Goal: Communication & Community: Share content

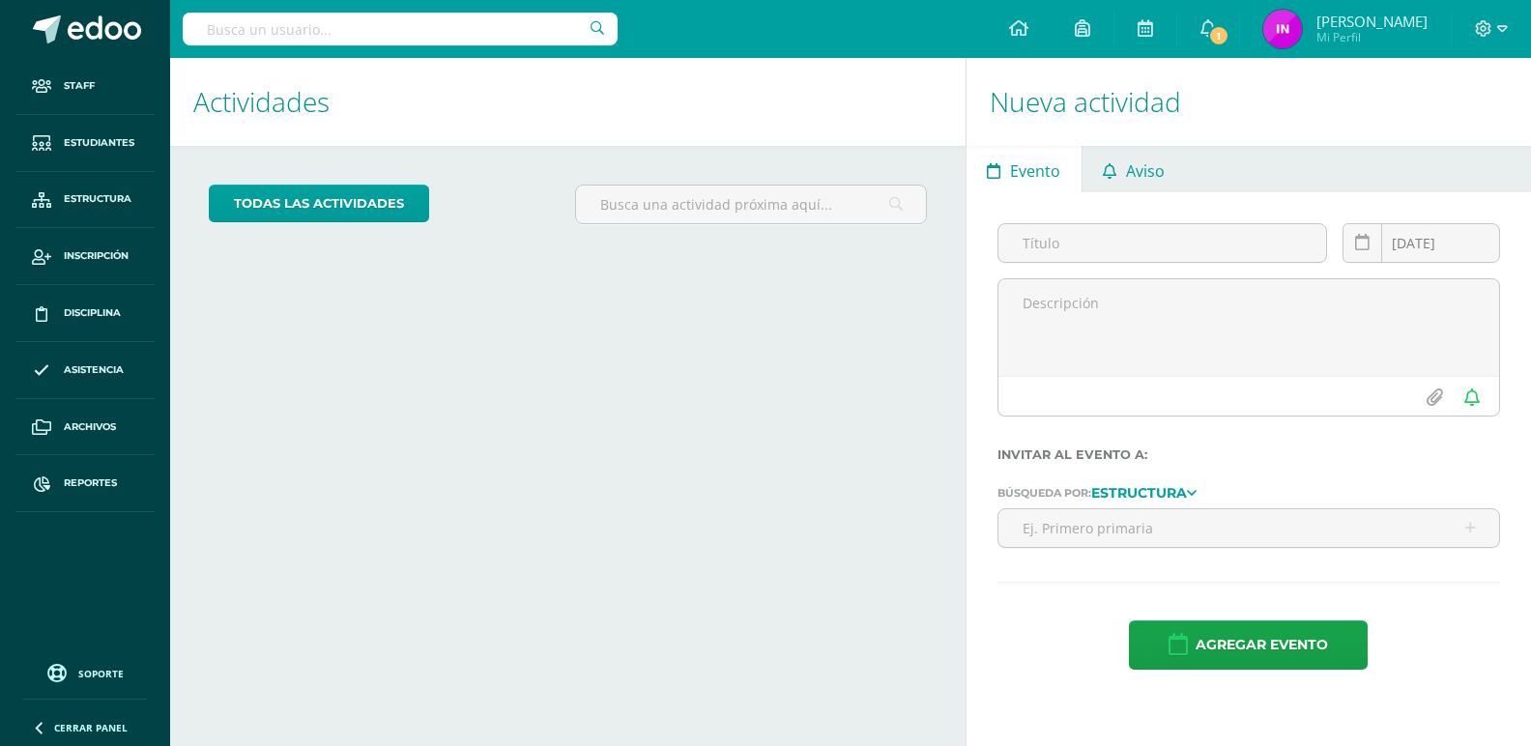
click at [1141, 178] on span "Aviso" at bounding box center [1145, 171] width 39 height 46
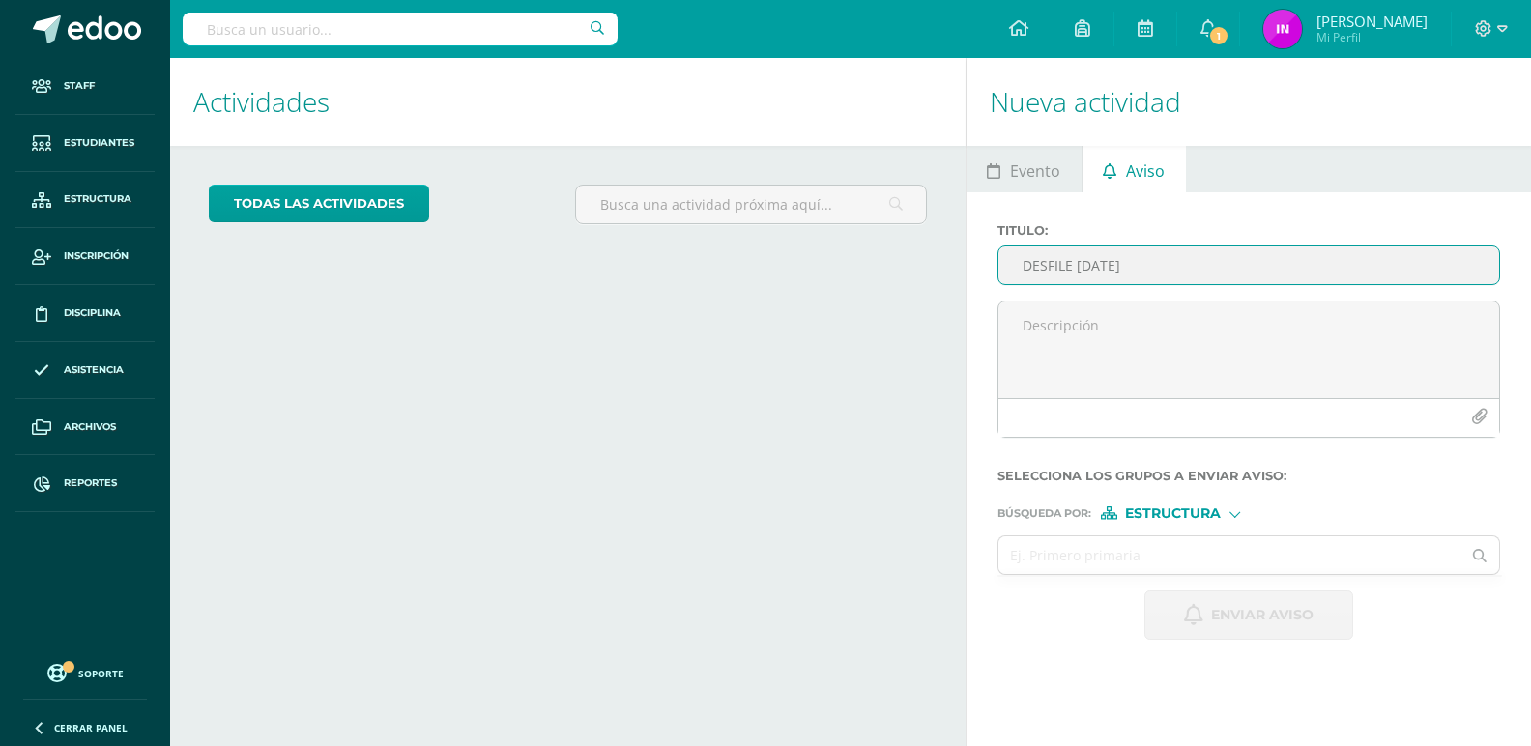
type input "DESFILE [DATE]"
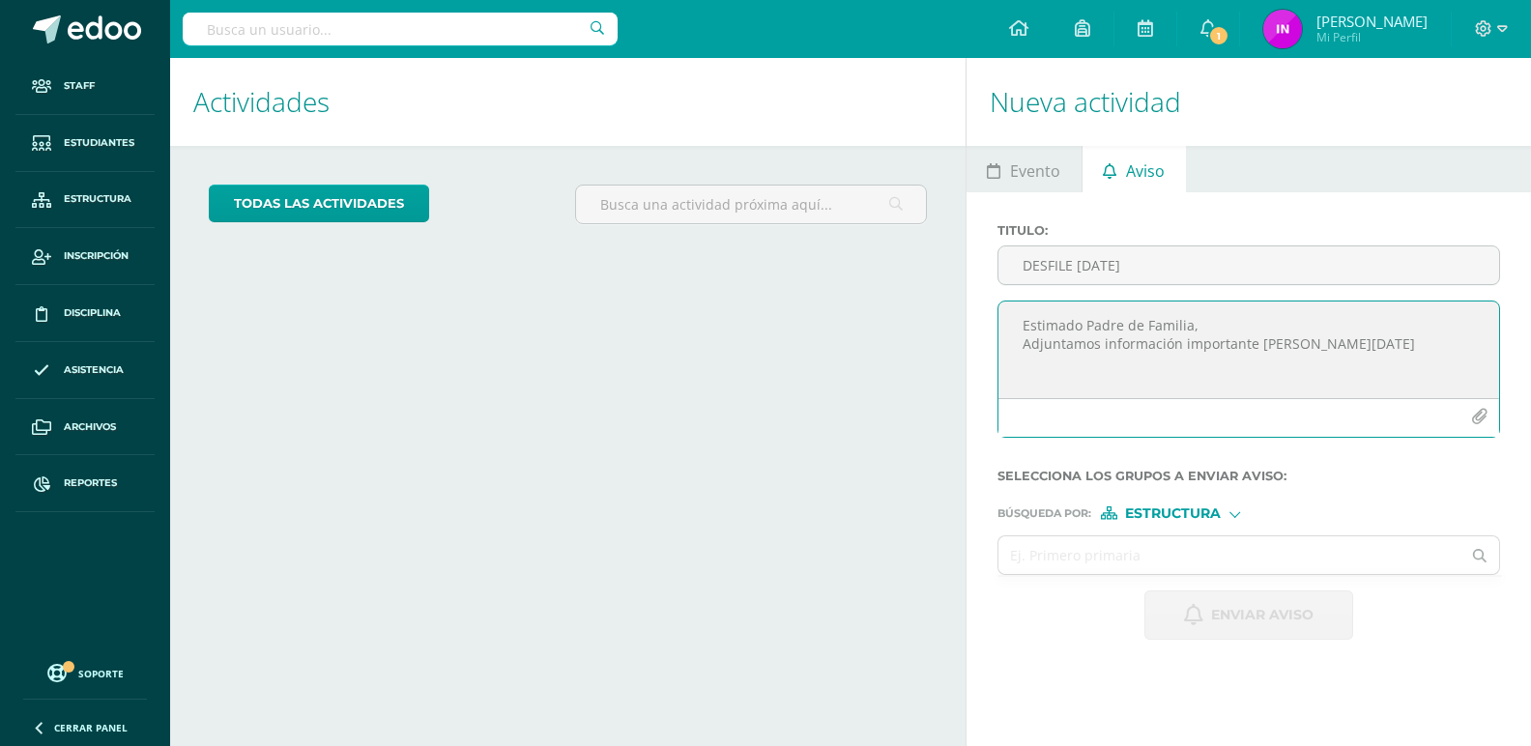
type textarea "Estimado Padre de Familia, Adjuntamos información importante [PERSON_NAME][DATE]"
click at [1069, 552] on input "text" at bounding box center [1229, 555] width 463 height 38
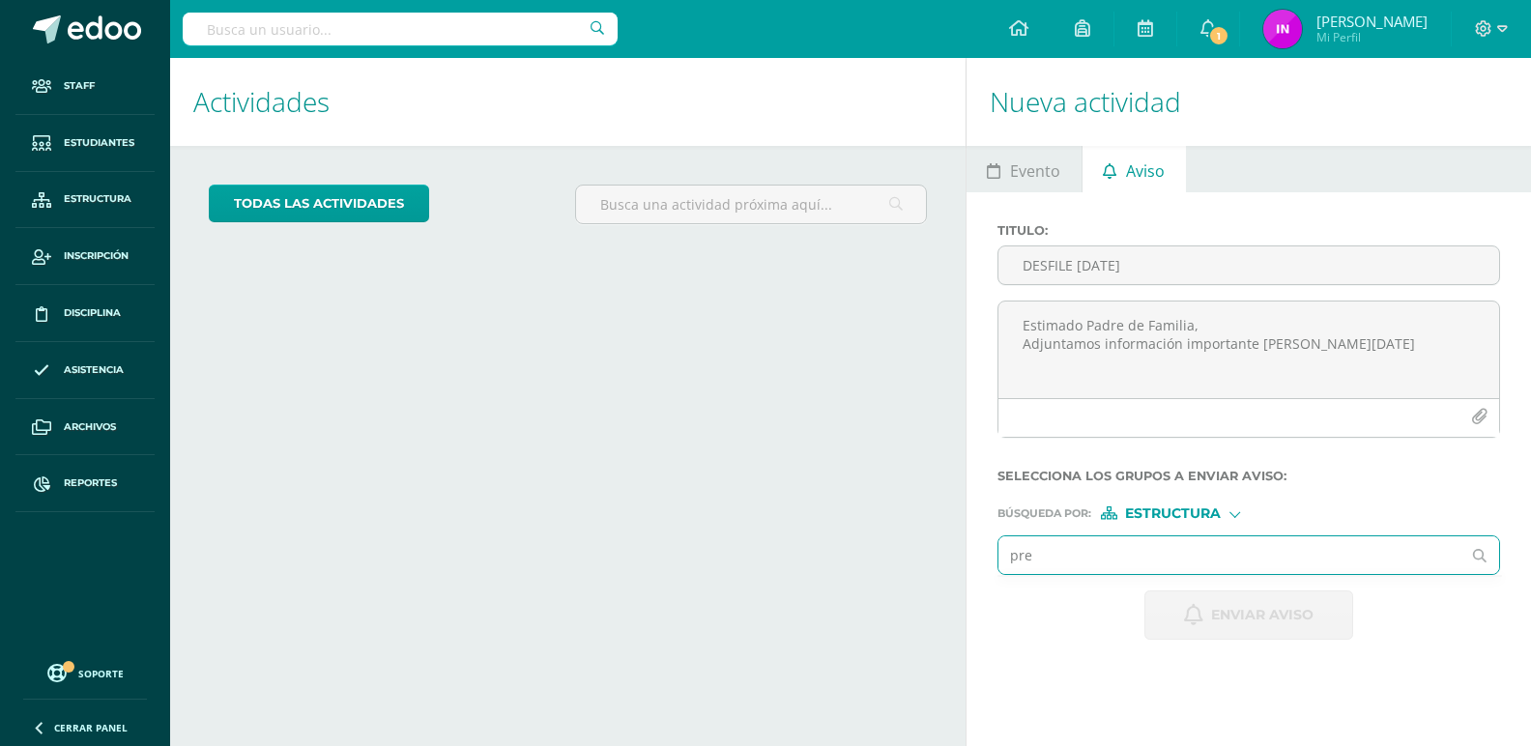
type input "prep"
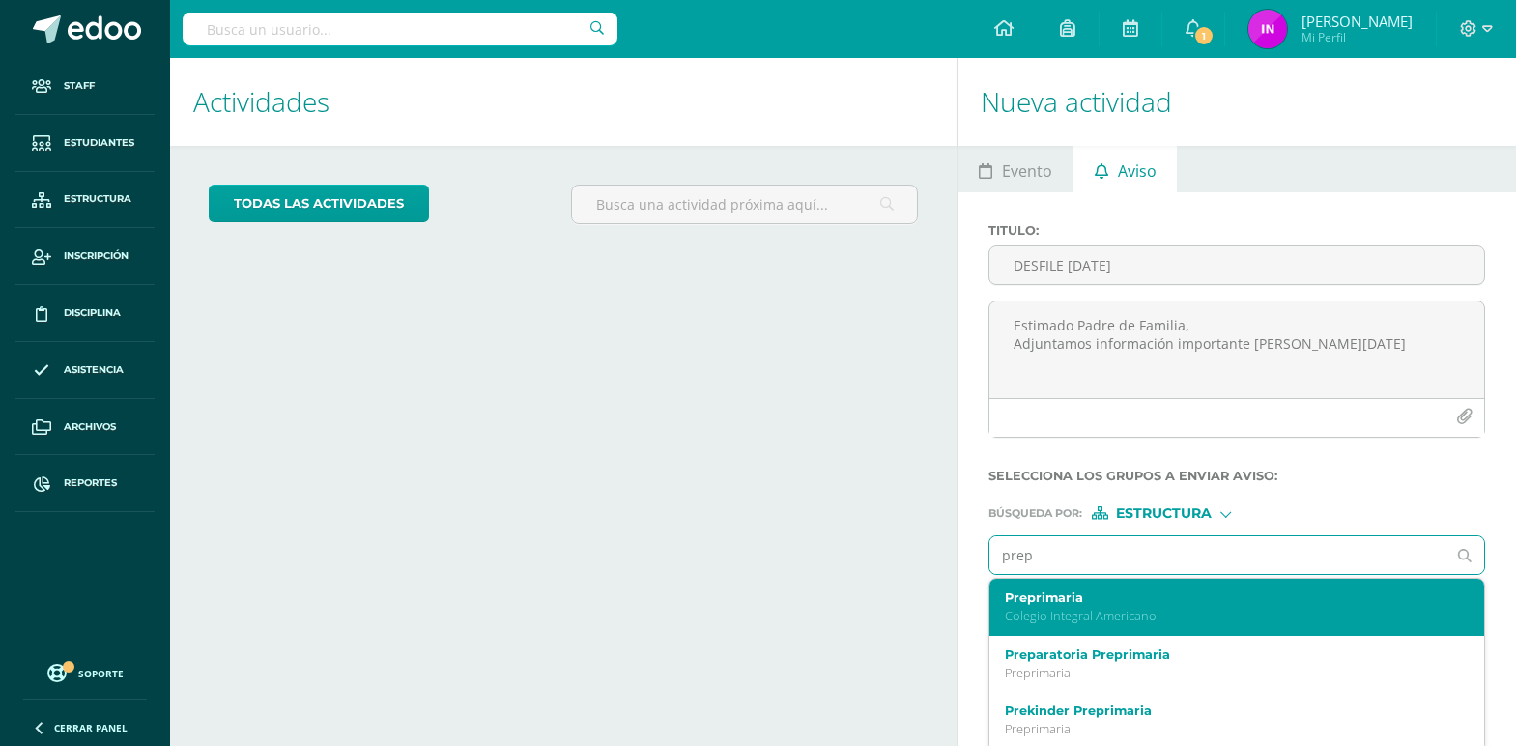
click at [1076, 603] on label "Preprimaria" at bounding box center [1227, 597] width 445 height 14
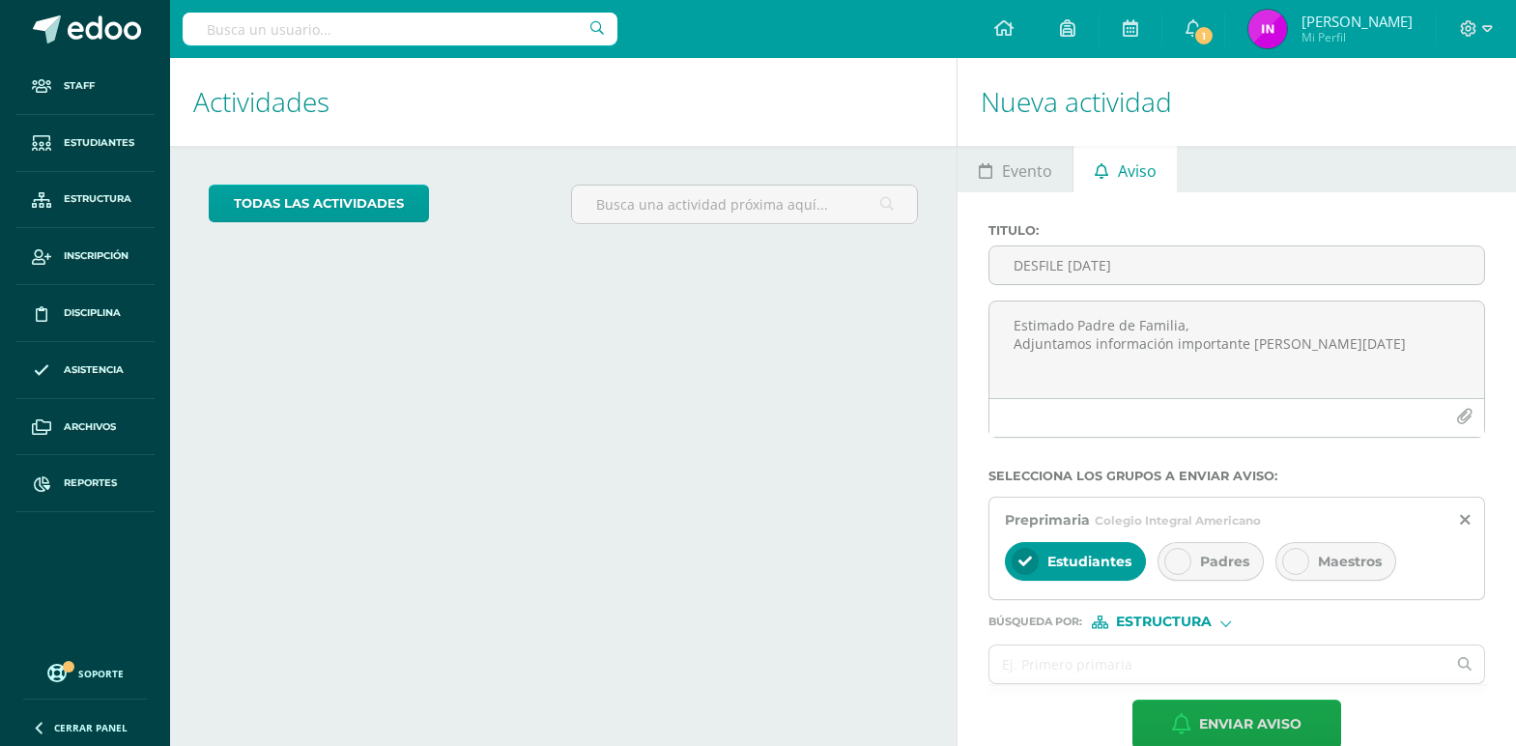
scroll to position [34, 0]
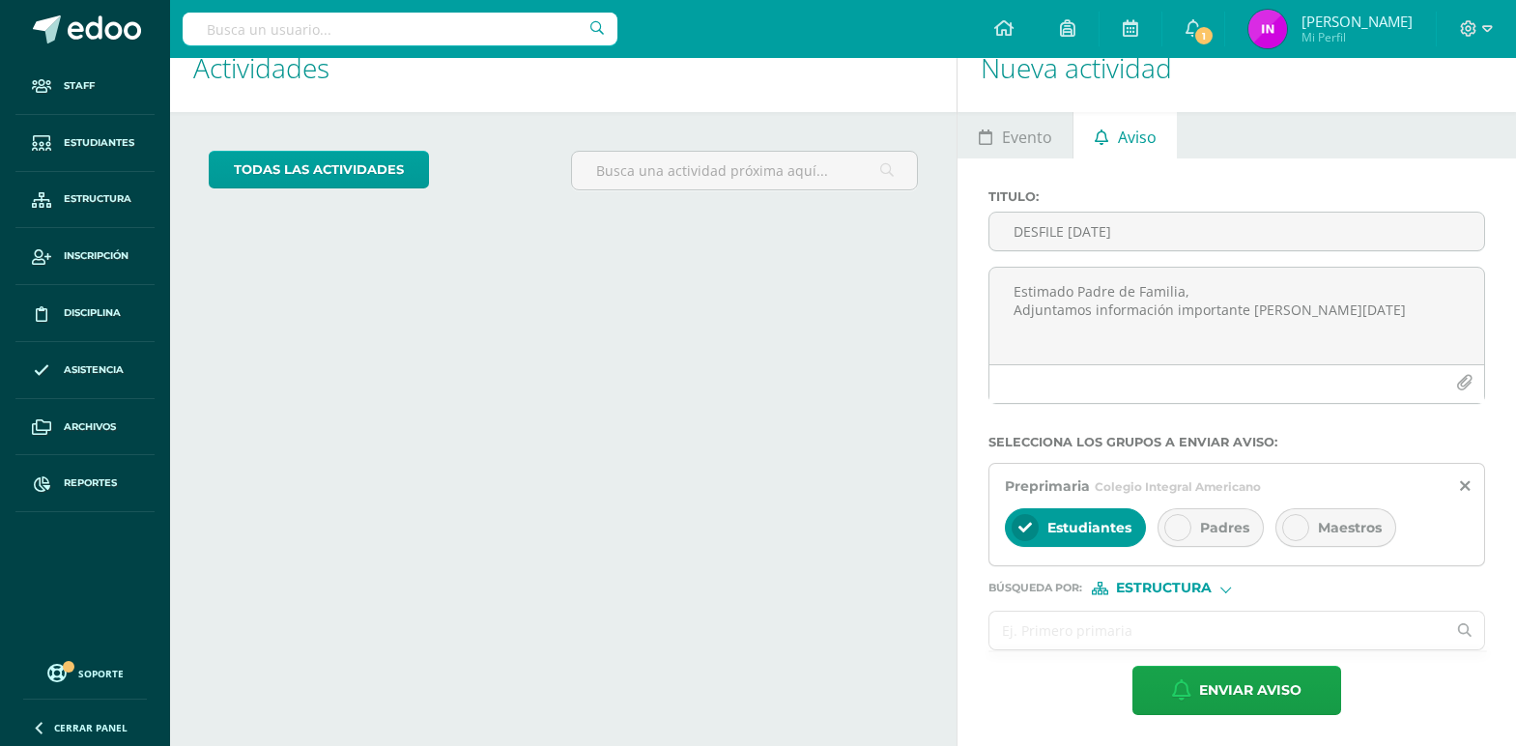
click at [1088, 632] on input "text" at bounding box center [1218, 631] width 456 height 38
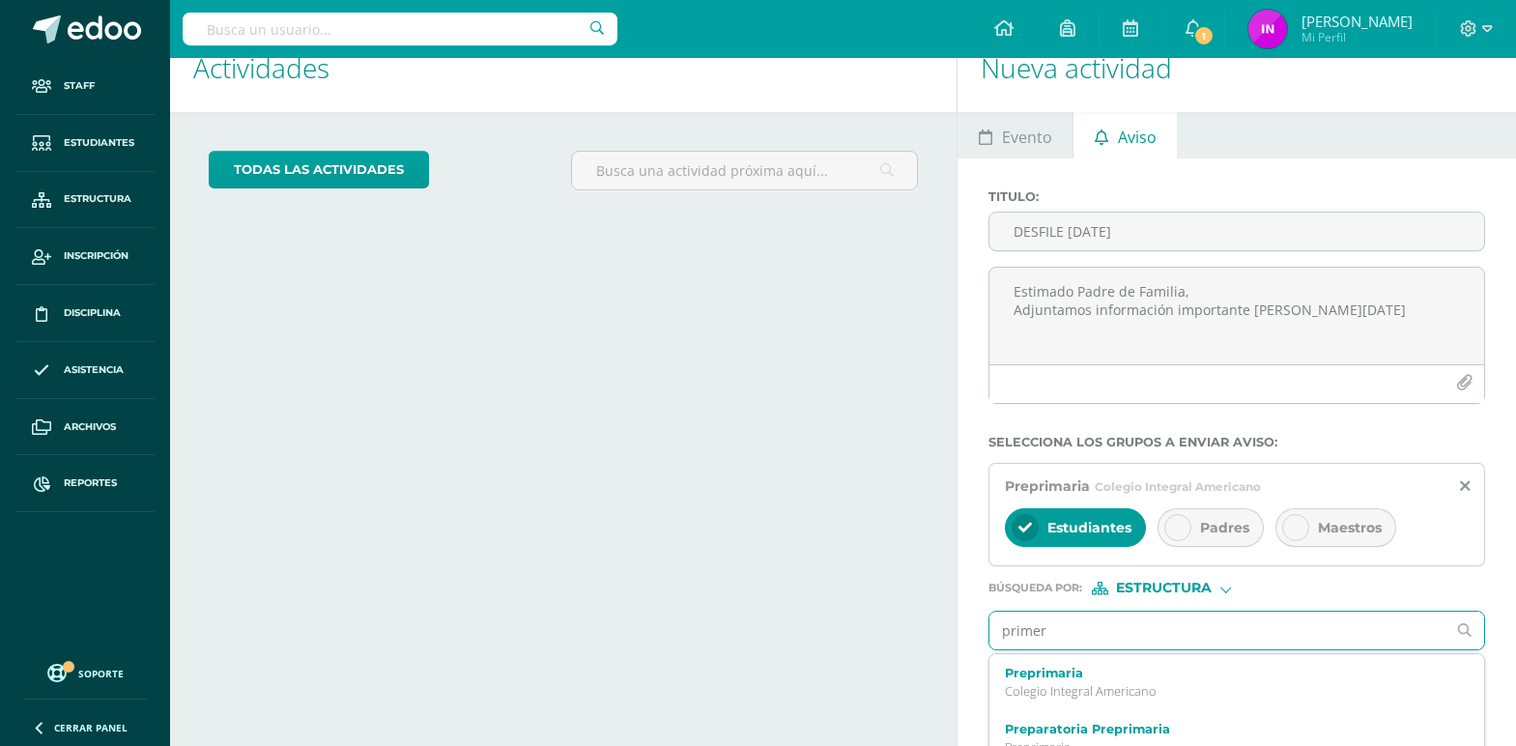
type input "primero"
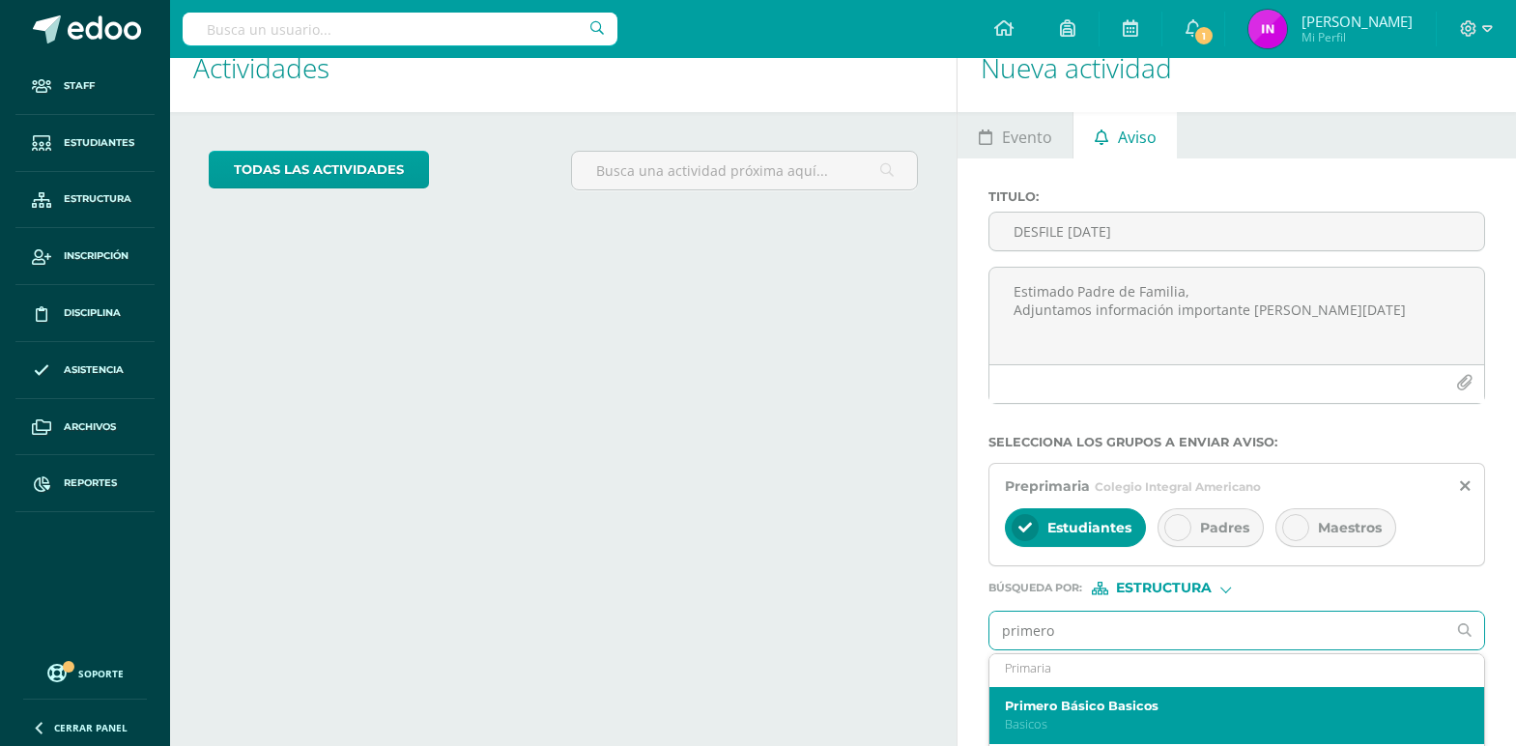
scroll to position [97, 0]
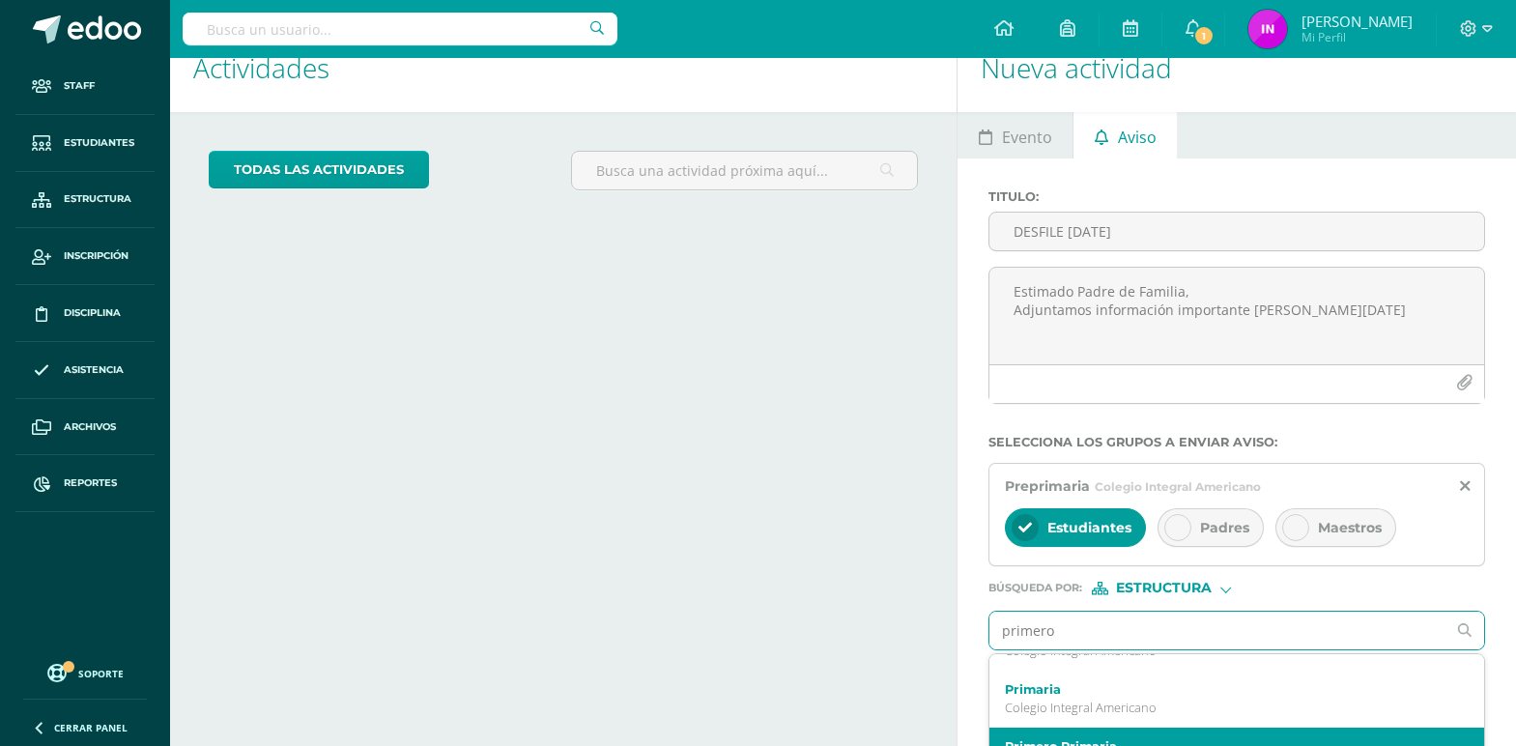
click at [1112, 731] on div "Primero Primaria Primaria" at bounding box center [1237, 756] width 495 height 57
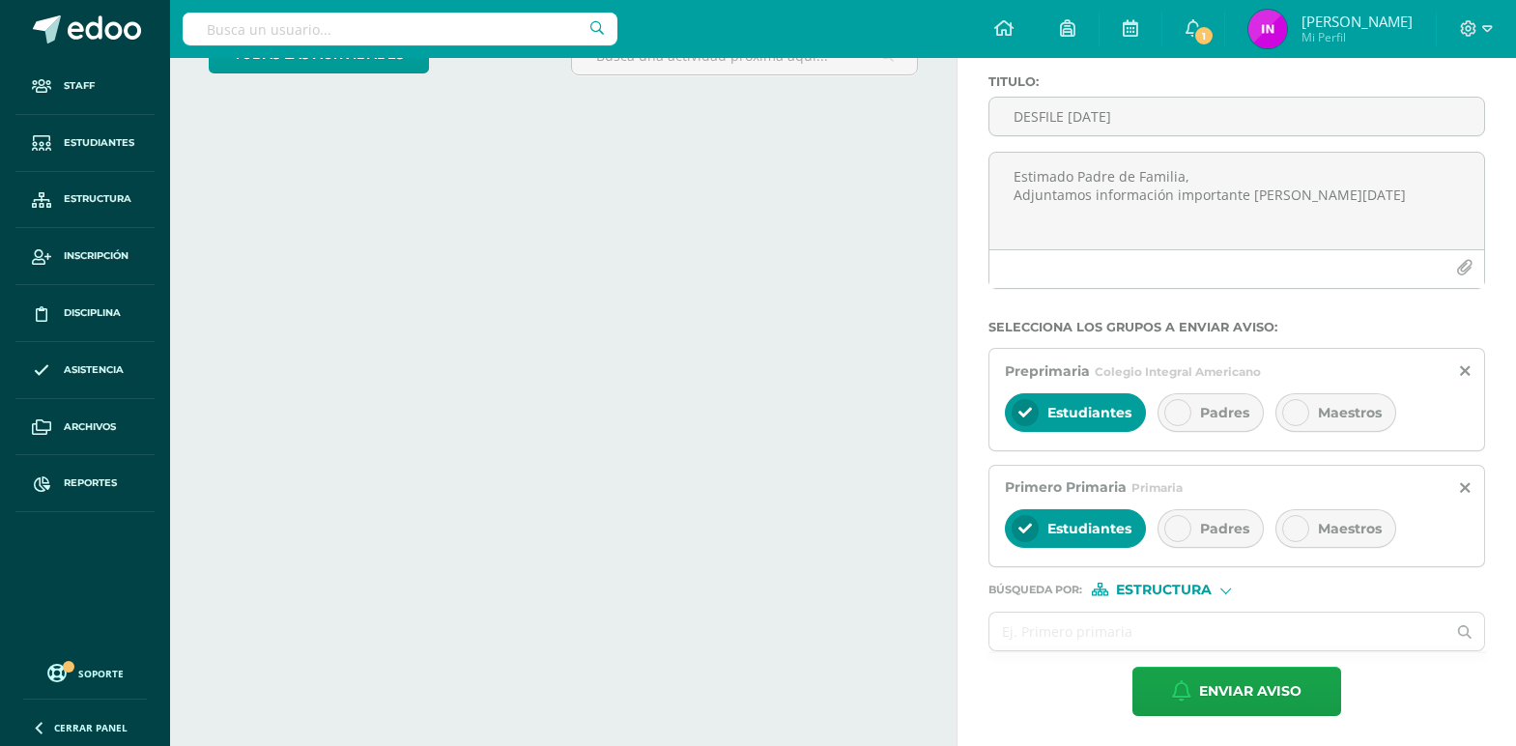
scroll to position [150, 0]
click at [1064, 628] on input "text" at bounding box center [1218, 631] width 456 height 38
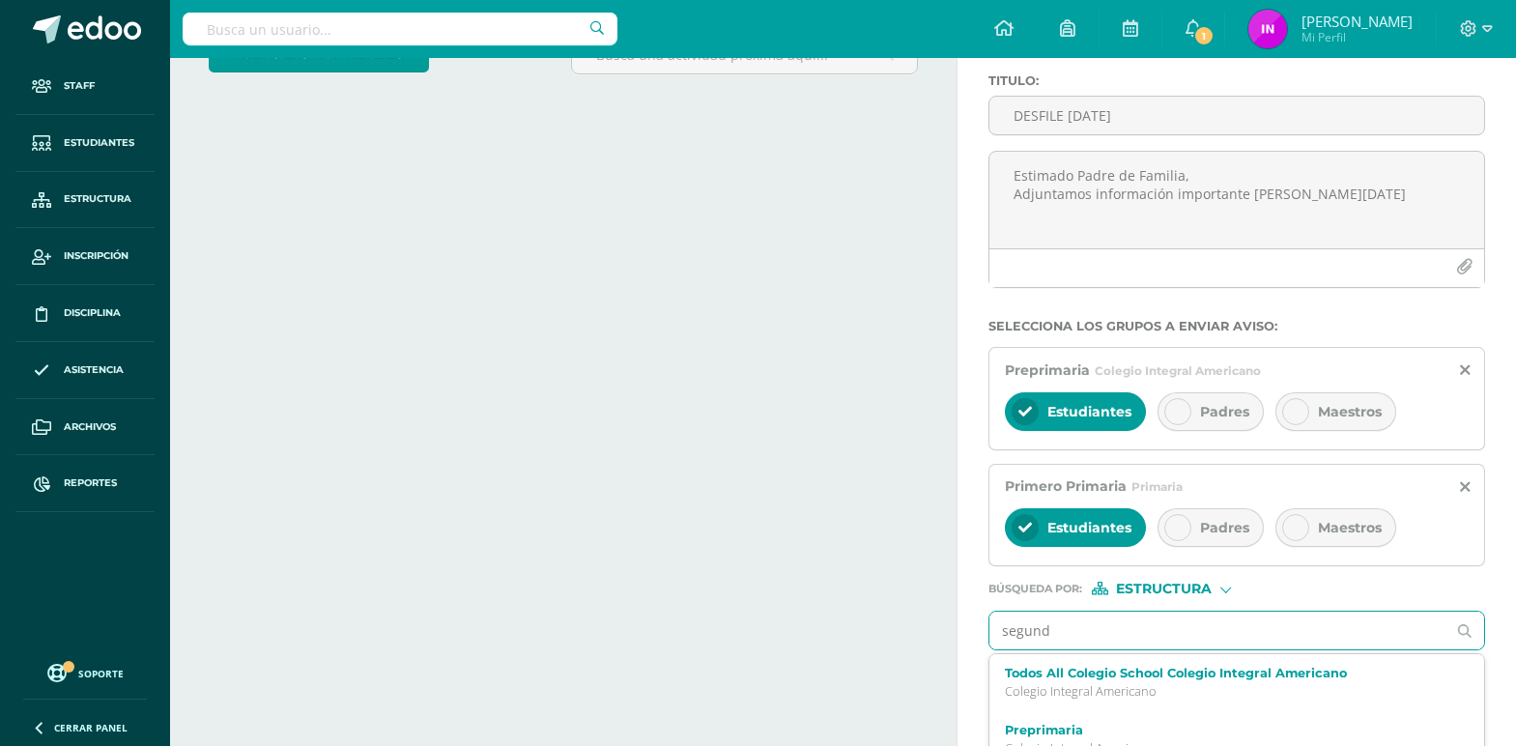
type input "segundo"
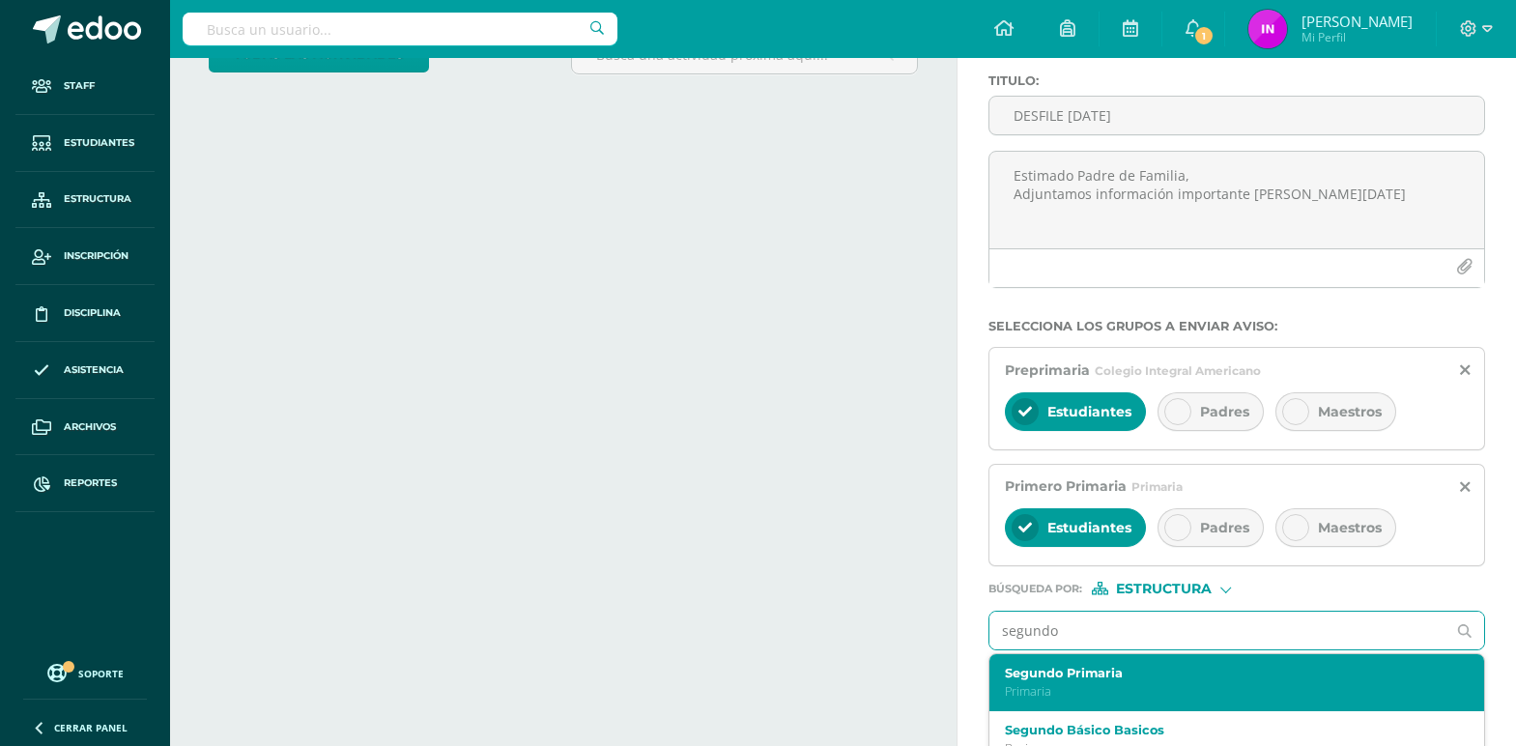
click at [1125, 686] on p "Primaria" at bounding box center [1227, 691] width 445 height 16
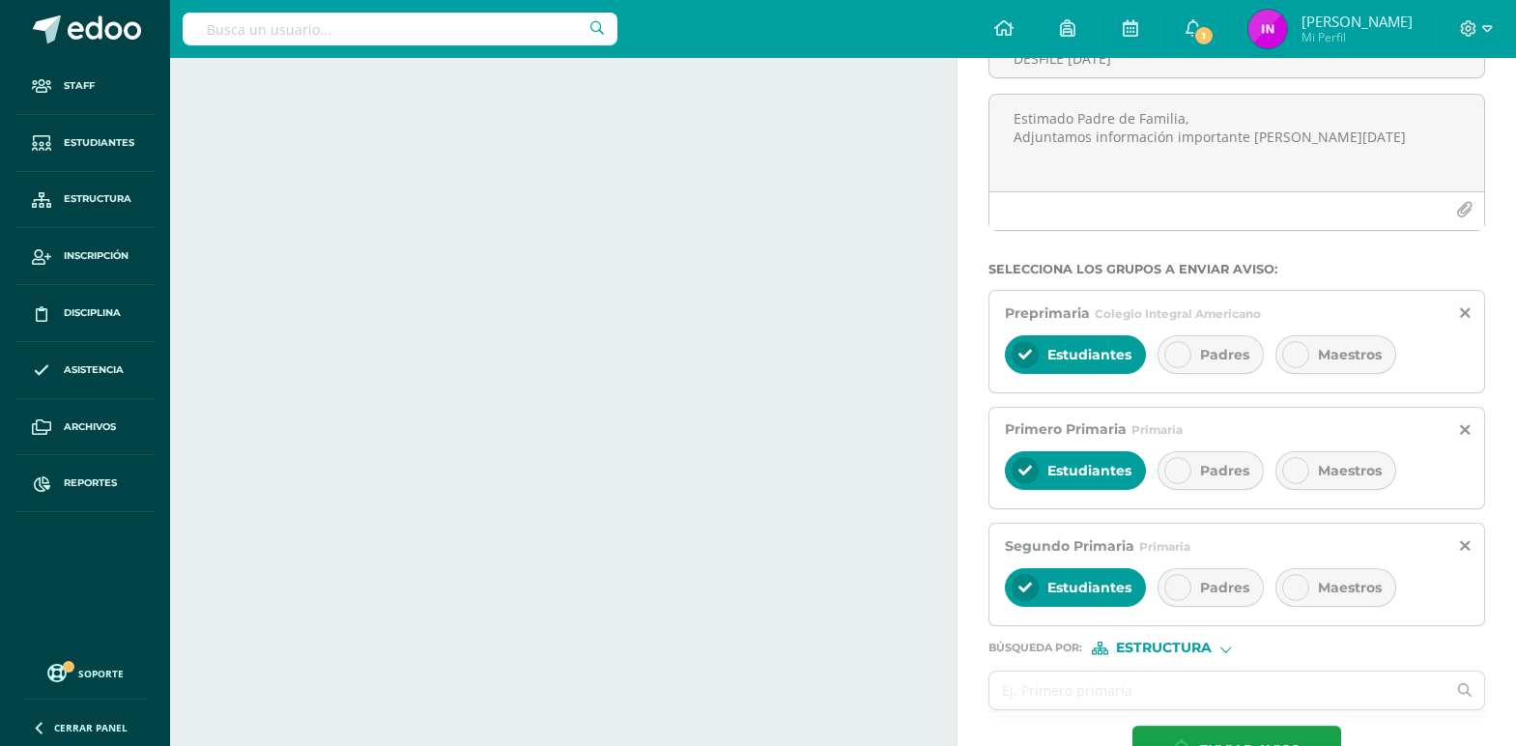
scroll to position [267, 0]
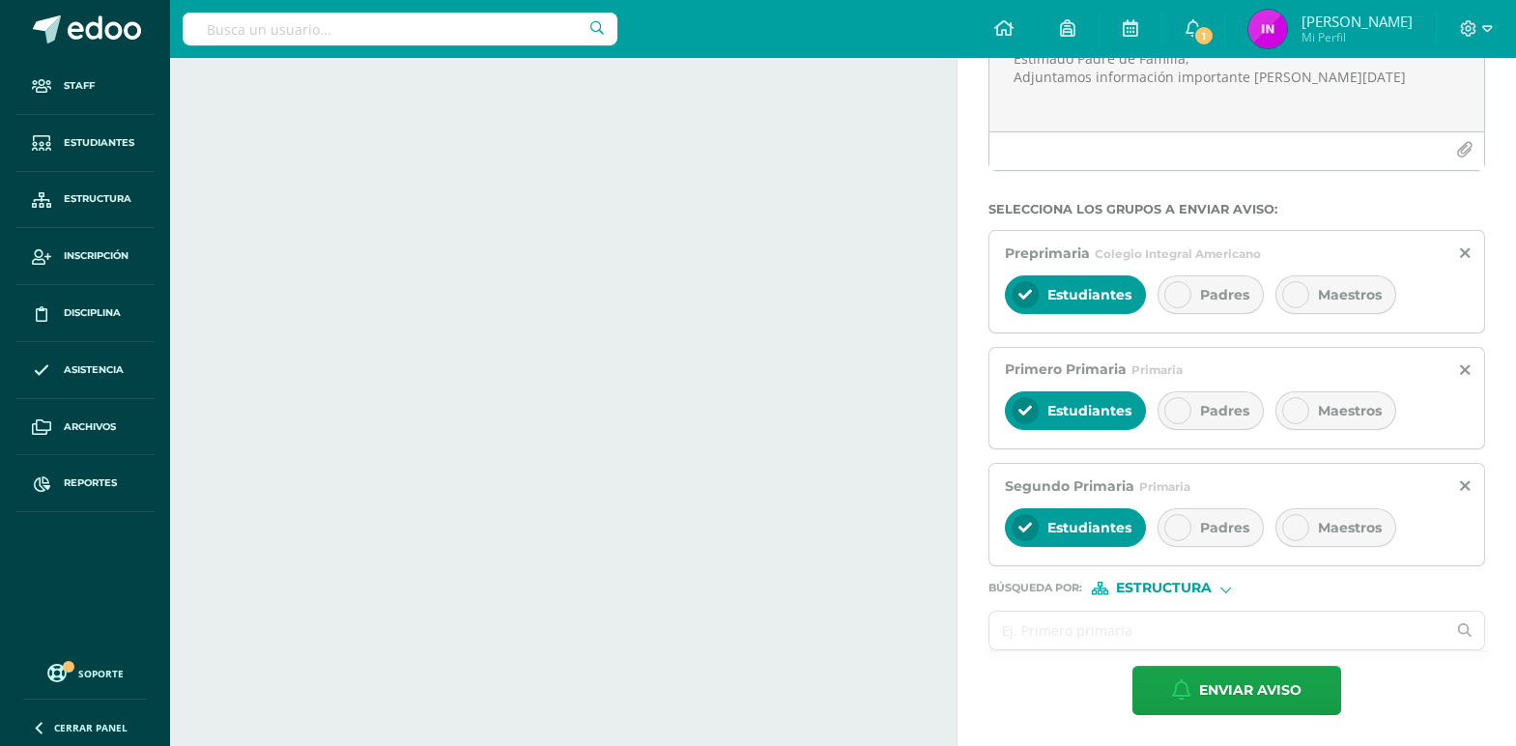
click at [1083, 626] on input "text" at bounding box center [1218, 631] width 456 height 38
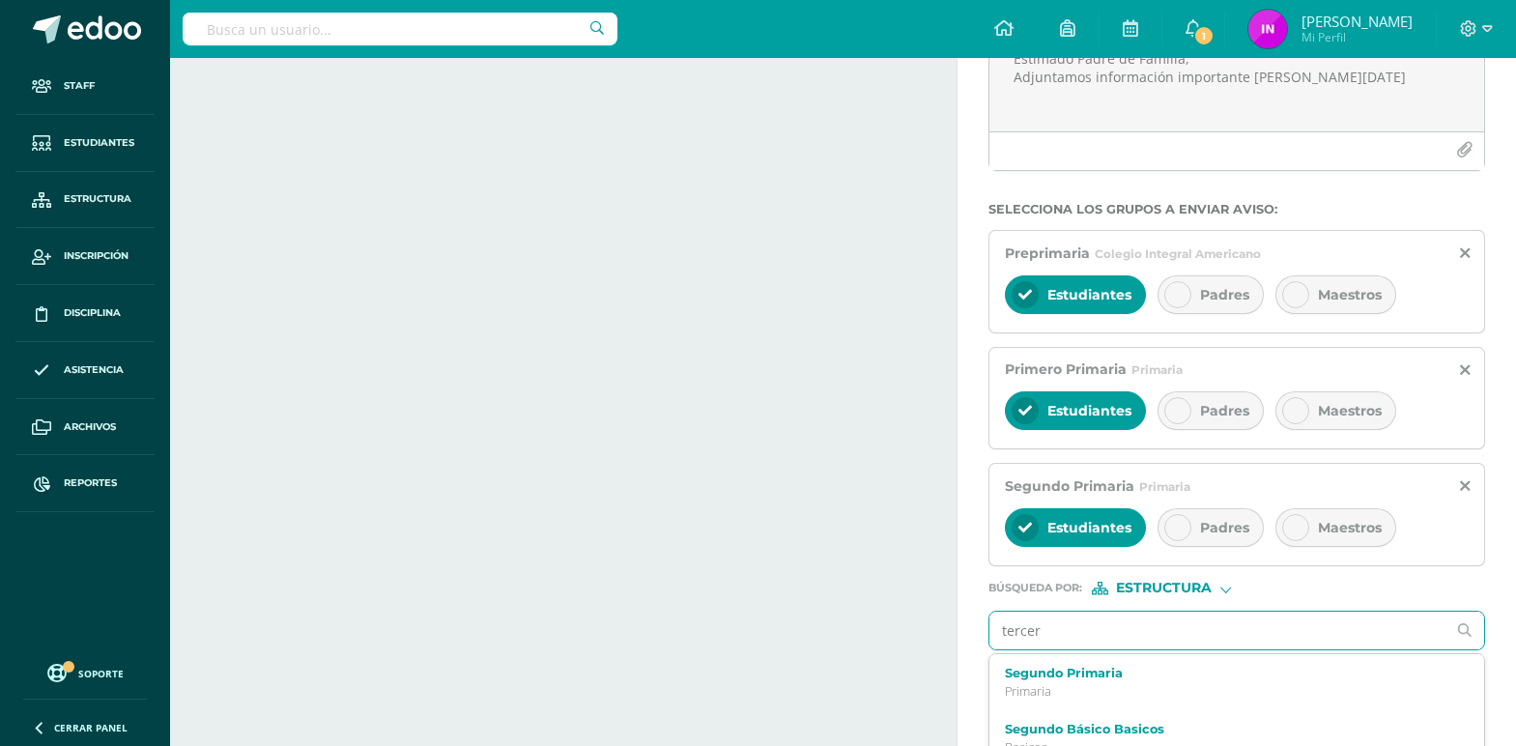
type input "tercero"
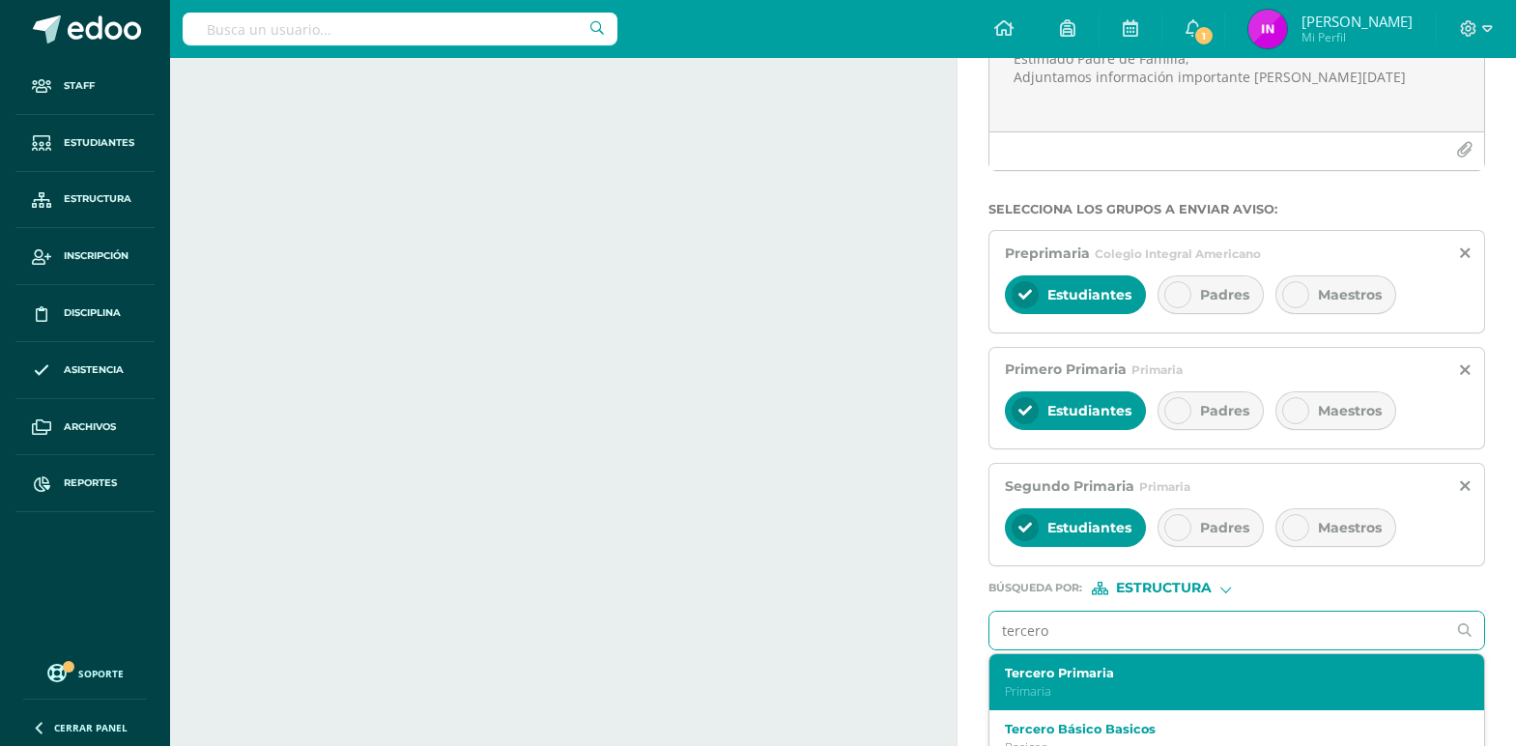
click at [1095, 677] on label "Tercero Primaria" at bounding box center [1227, 673] width 445 height 14
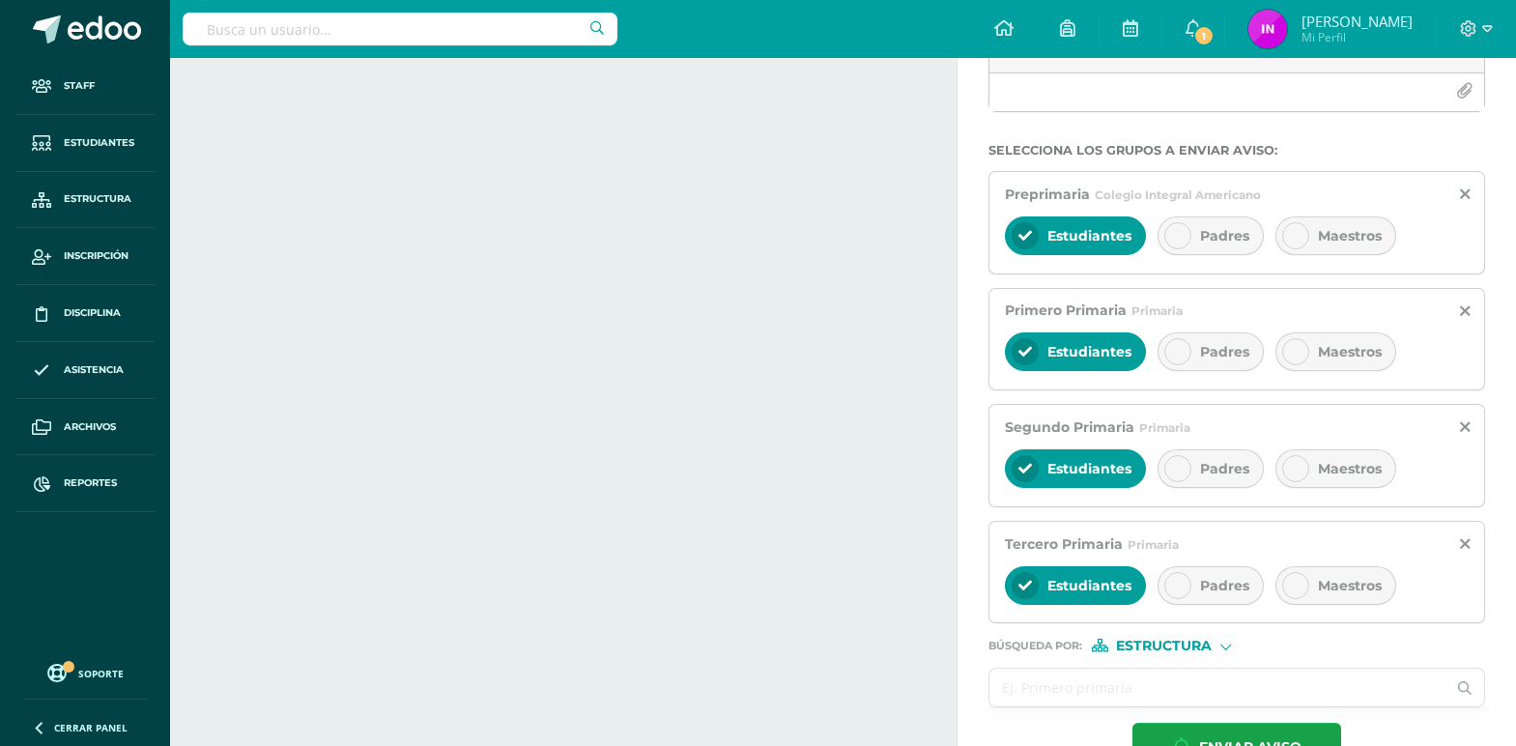
scroll to position [383, 0]
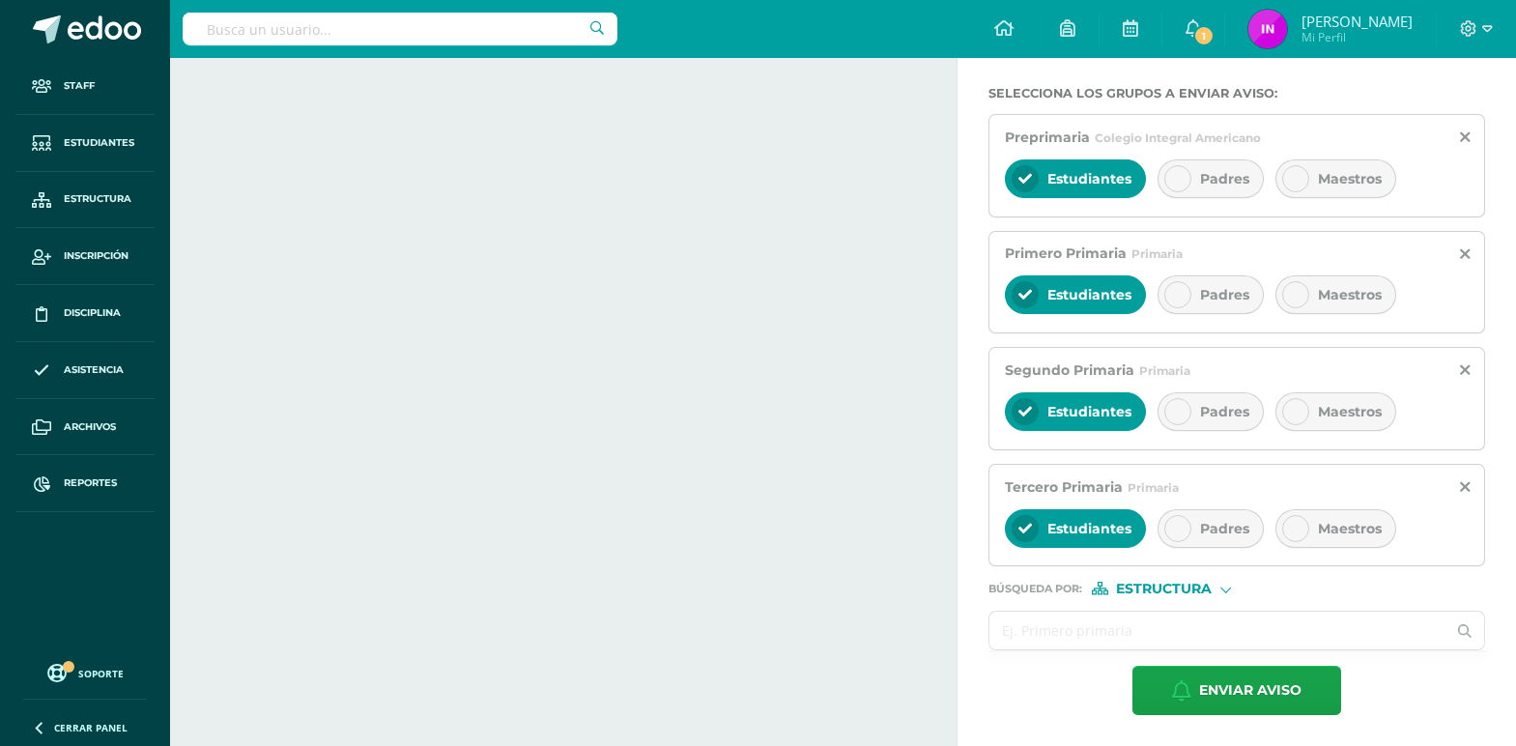
click at [1082, 638] on input "text" at bounding box center [1218, 631] width 456 height 38
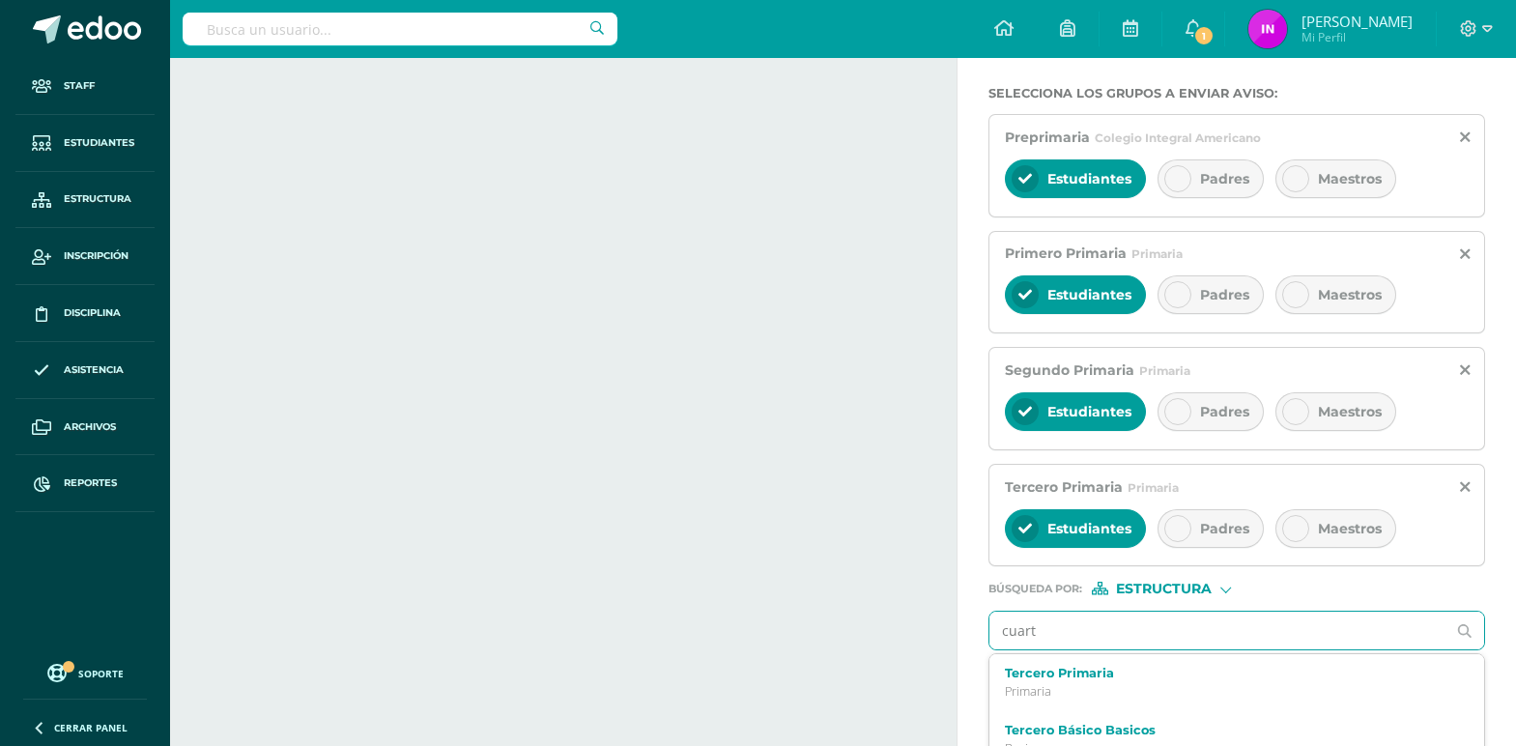
type input "cuarto"
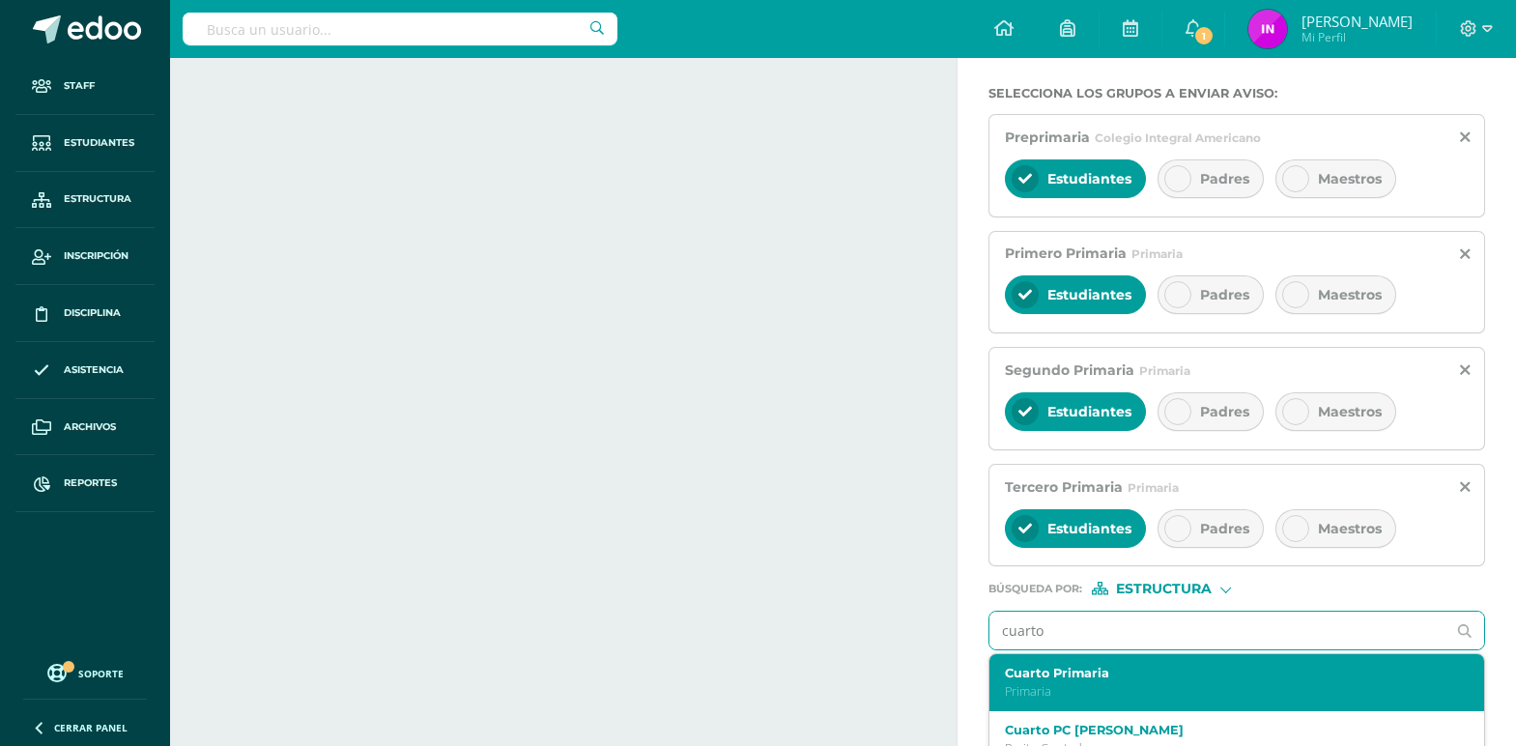
click at [1140, 684] on p "Primaria" at bounding box center [1227, 691] width 445 height 16
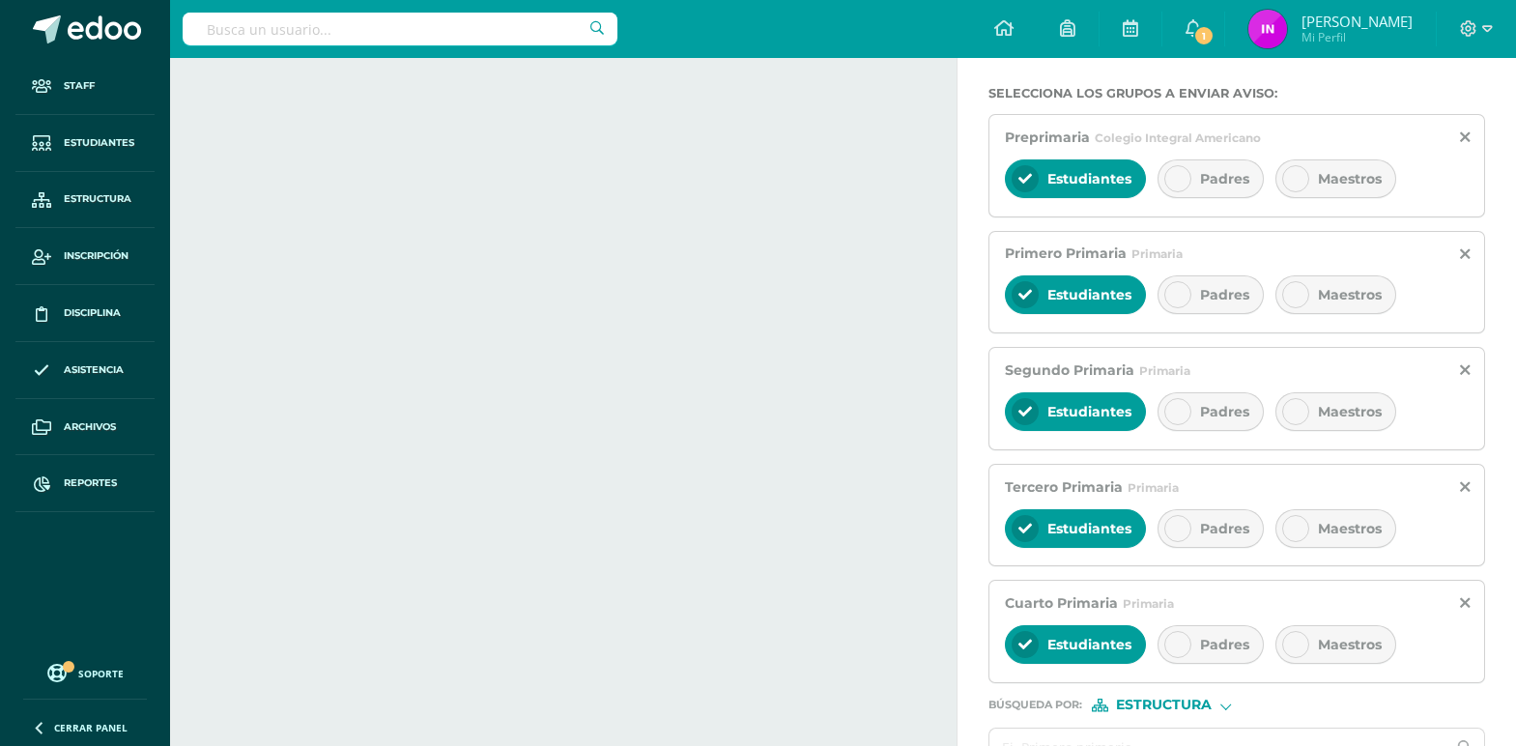
click at [1214, 536] on span "Padres" at bounding box center [1224, 528] width 49 height 17
click at [1213, 635] on div "Padres" at bounding box center [1211, 644] width 106 height 39
click at [1234, 399] on div "Padres" at bounding box center [1211, 411] width 106 height 39
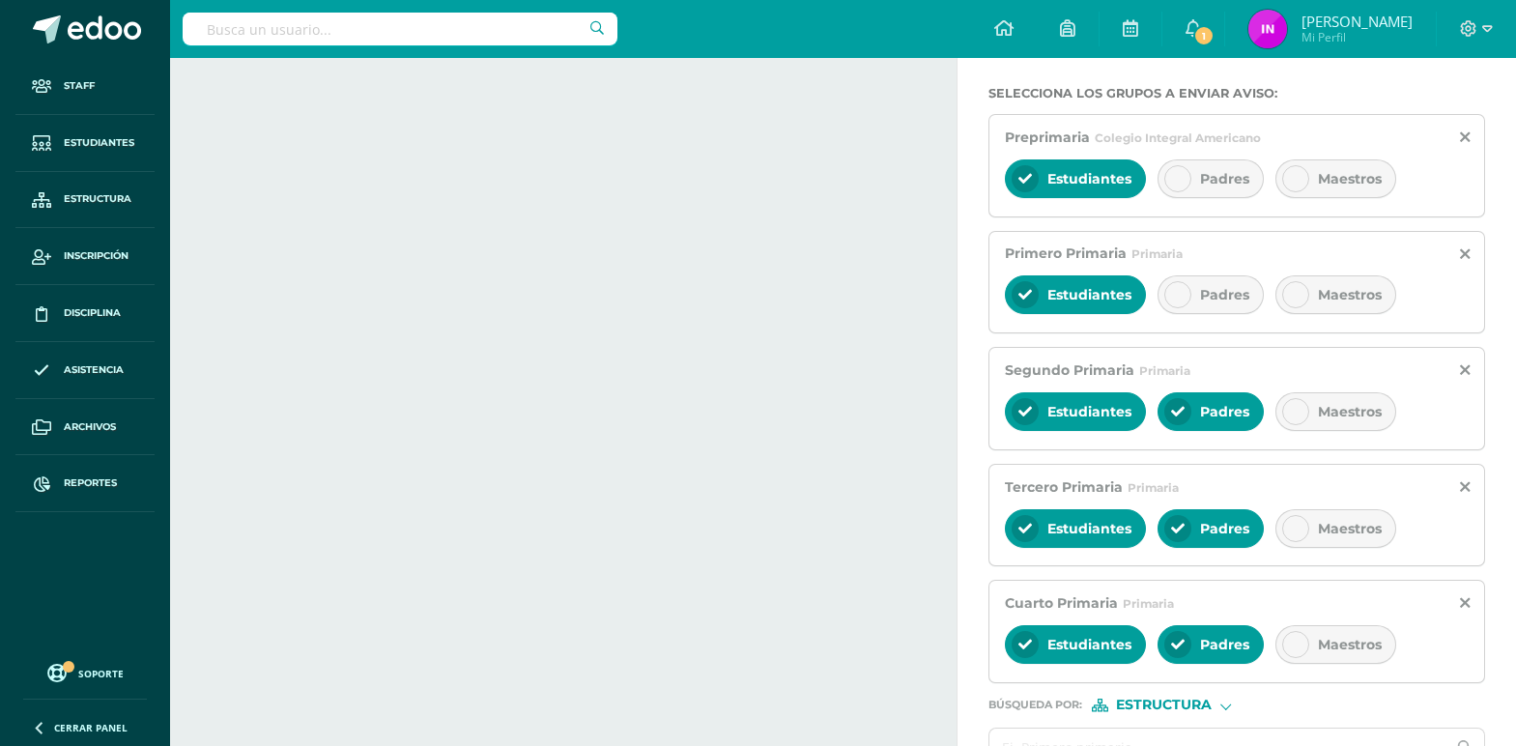
click at [1217, 298] on span "Padres" at bounding box center [1224, 294] width 49 height 17
click at [1223, 184] on span "Padres" at bounding box center [1224, 178] width 49 height 17
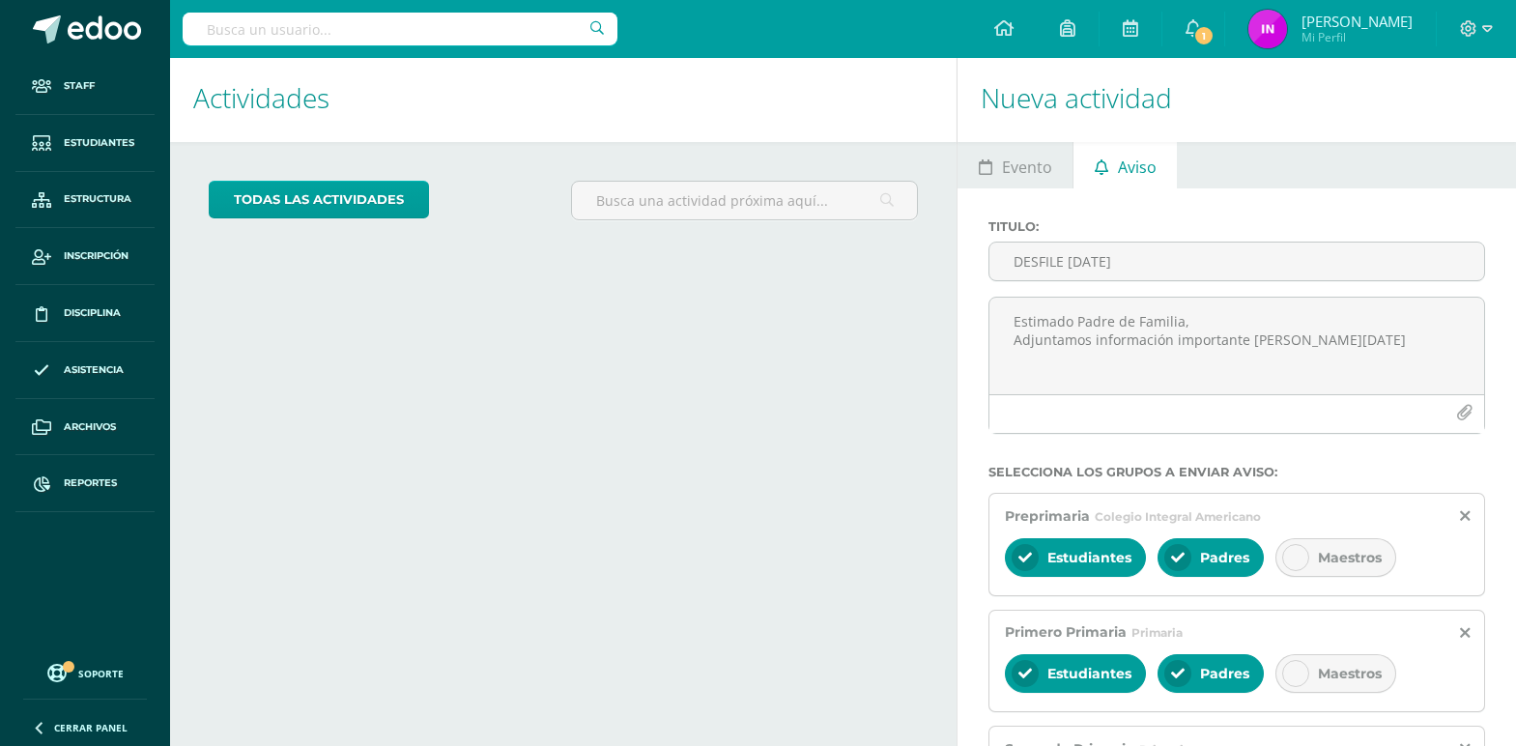
scroll to position [0, 0]
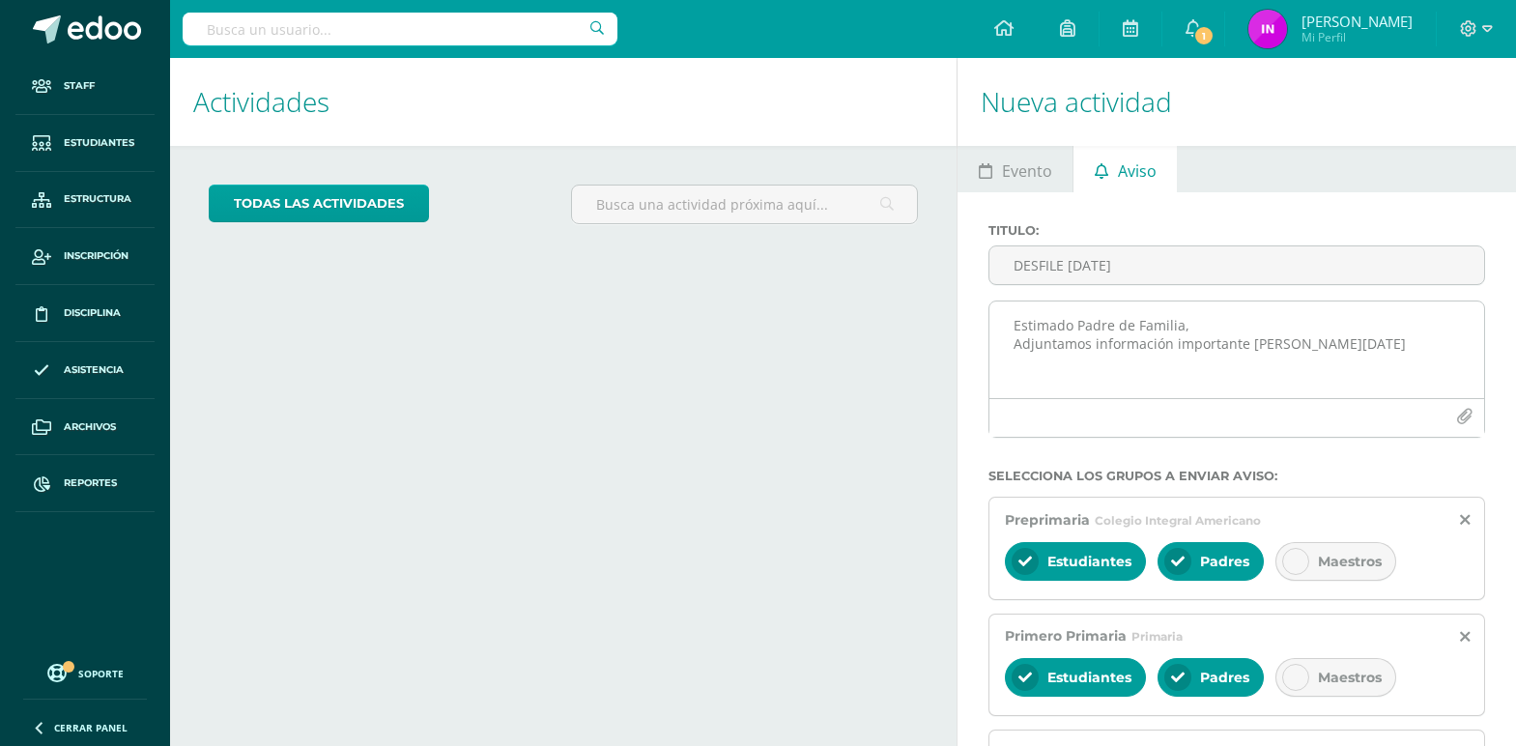
click at [1479, 412] on button "button" at bounding box center [1465, 417] width 38 height 38
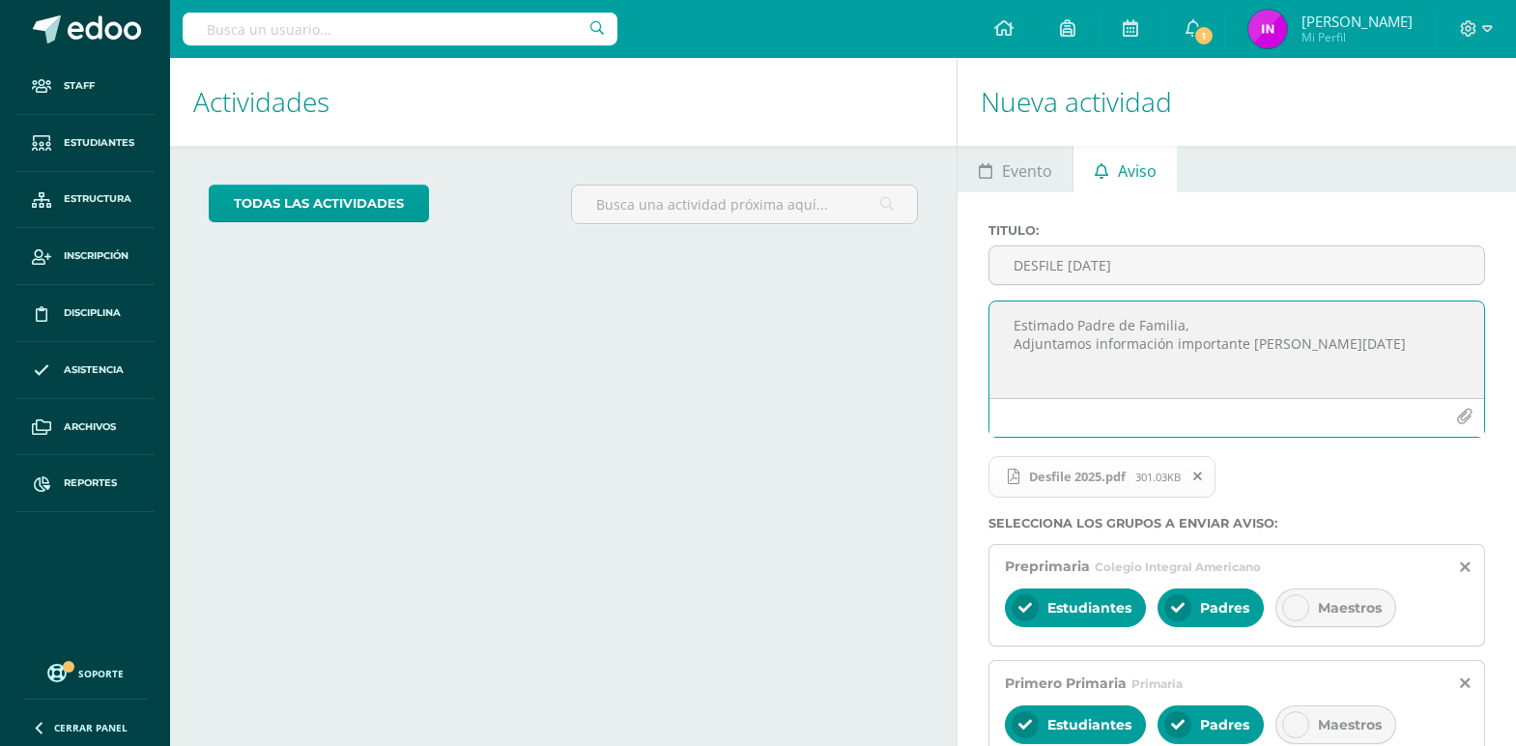
click at [1063, 474] on span "Desfile 2025.pdf" at bounding box center [1077, 476] width 116 height 15
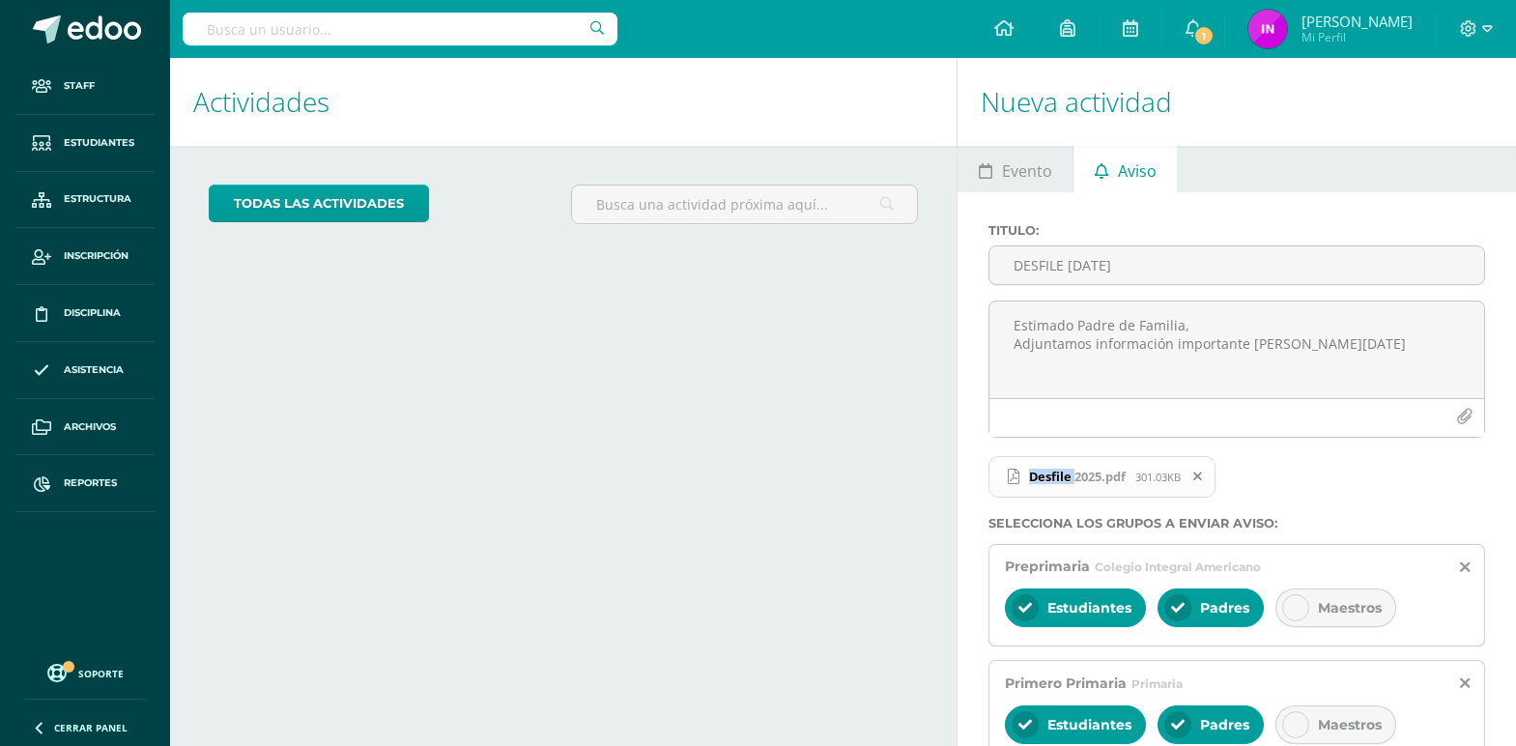
click at [1063, 474] on span "Desfile 2025.pdf" at bounding box center [1077, 476] width 116 height 15
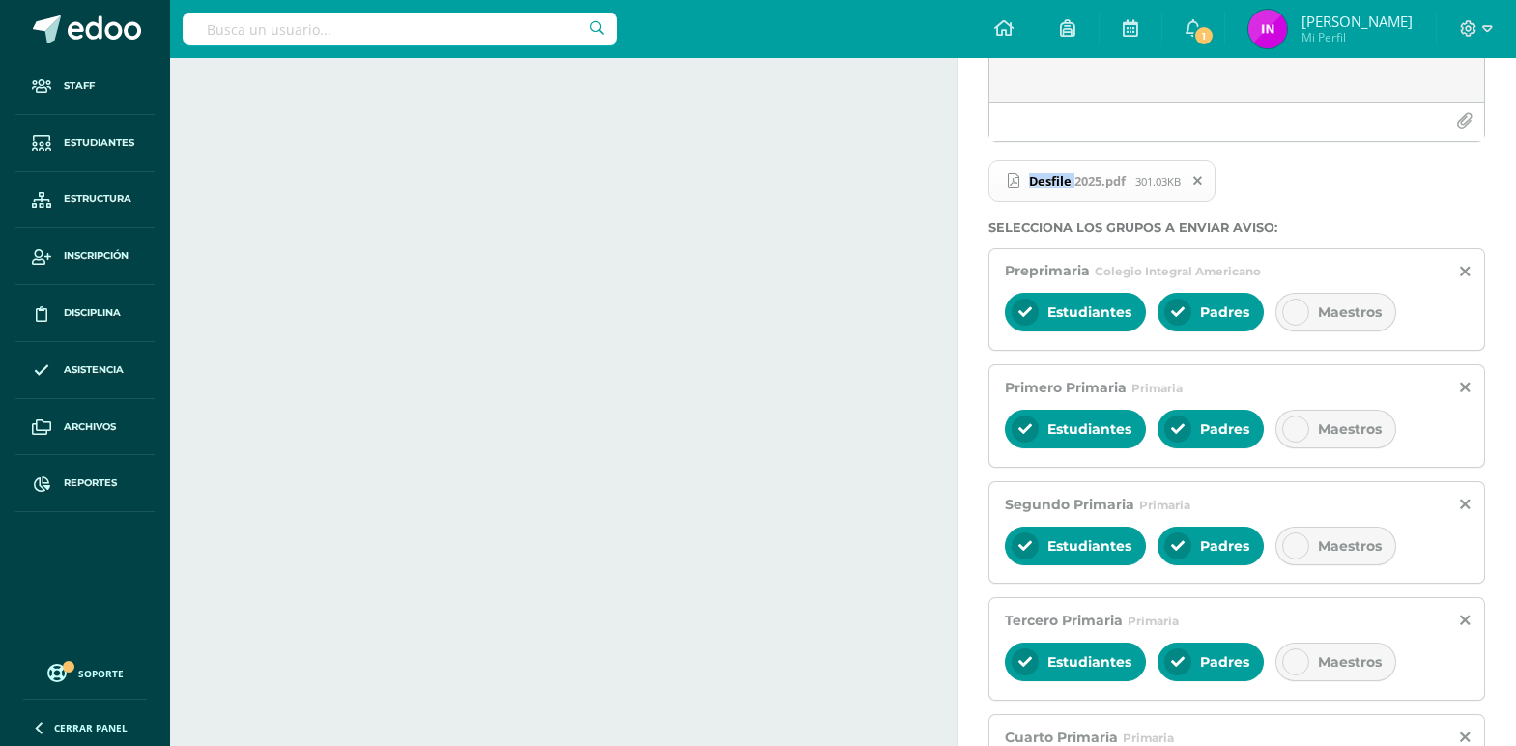
scroll to position [547, 0]
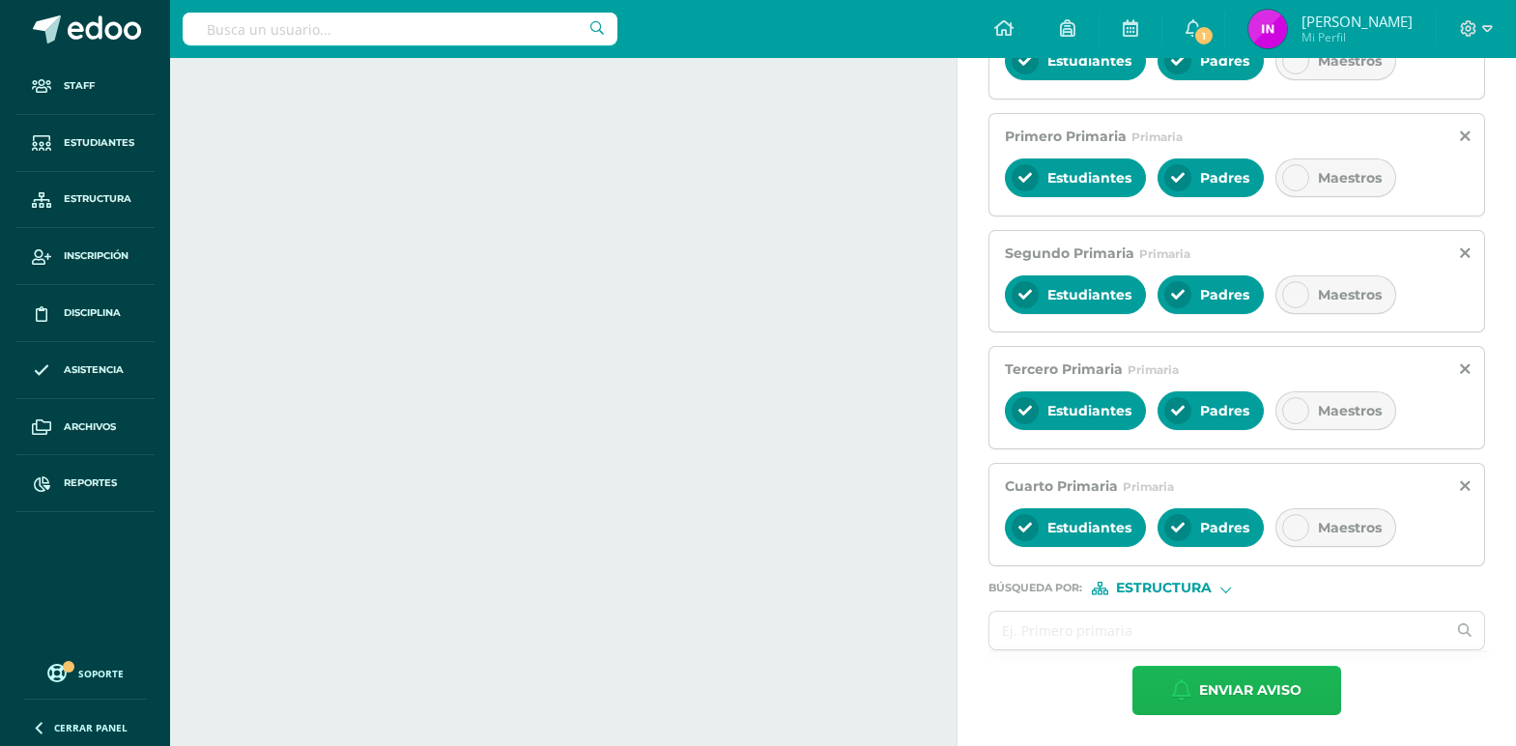
click at [1202, 687] on span "Enviar aviso" at bounding box center [1250, 690] width 102 height 47
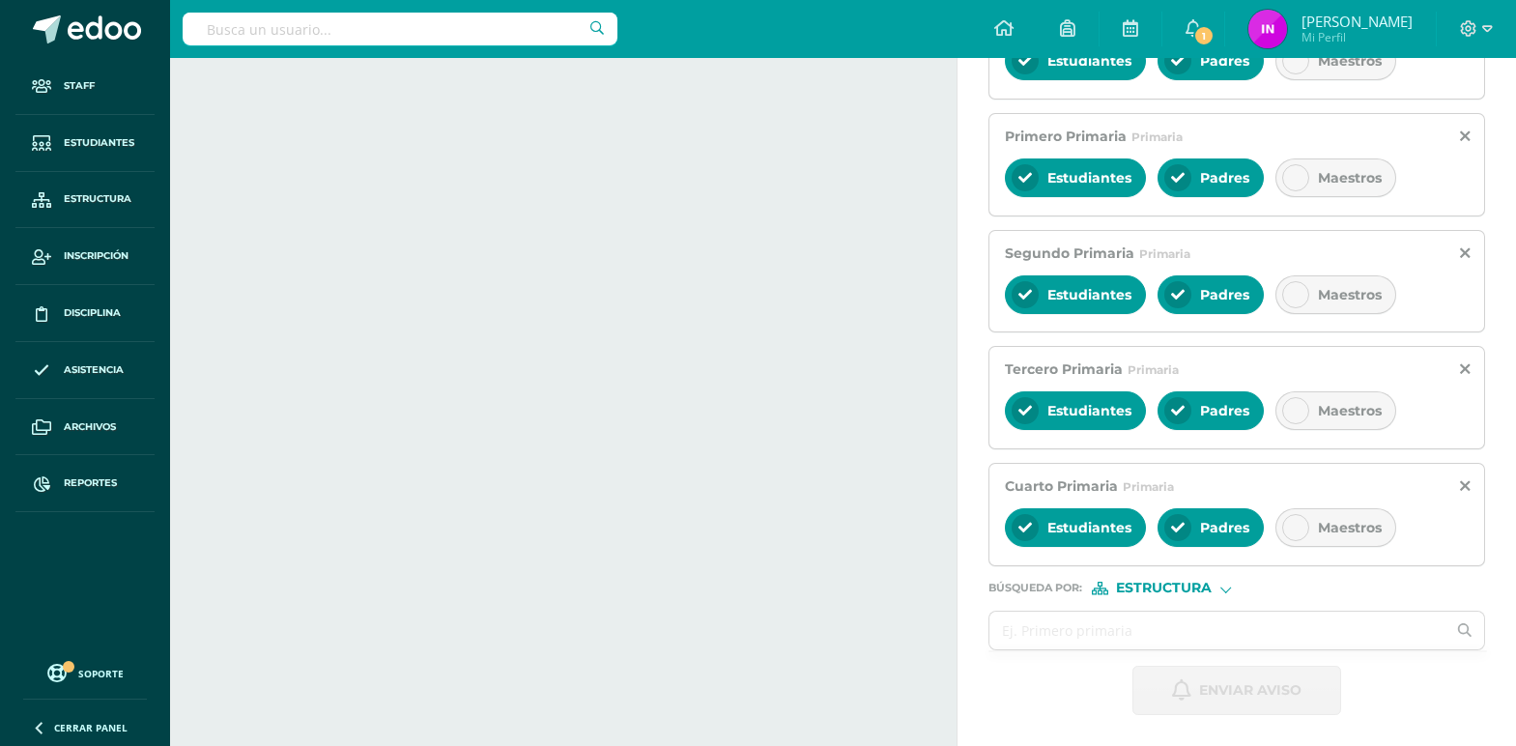
click at [74, 678] on link "Soporte" at bounding box center [85, 672] width 124 height 26
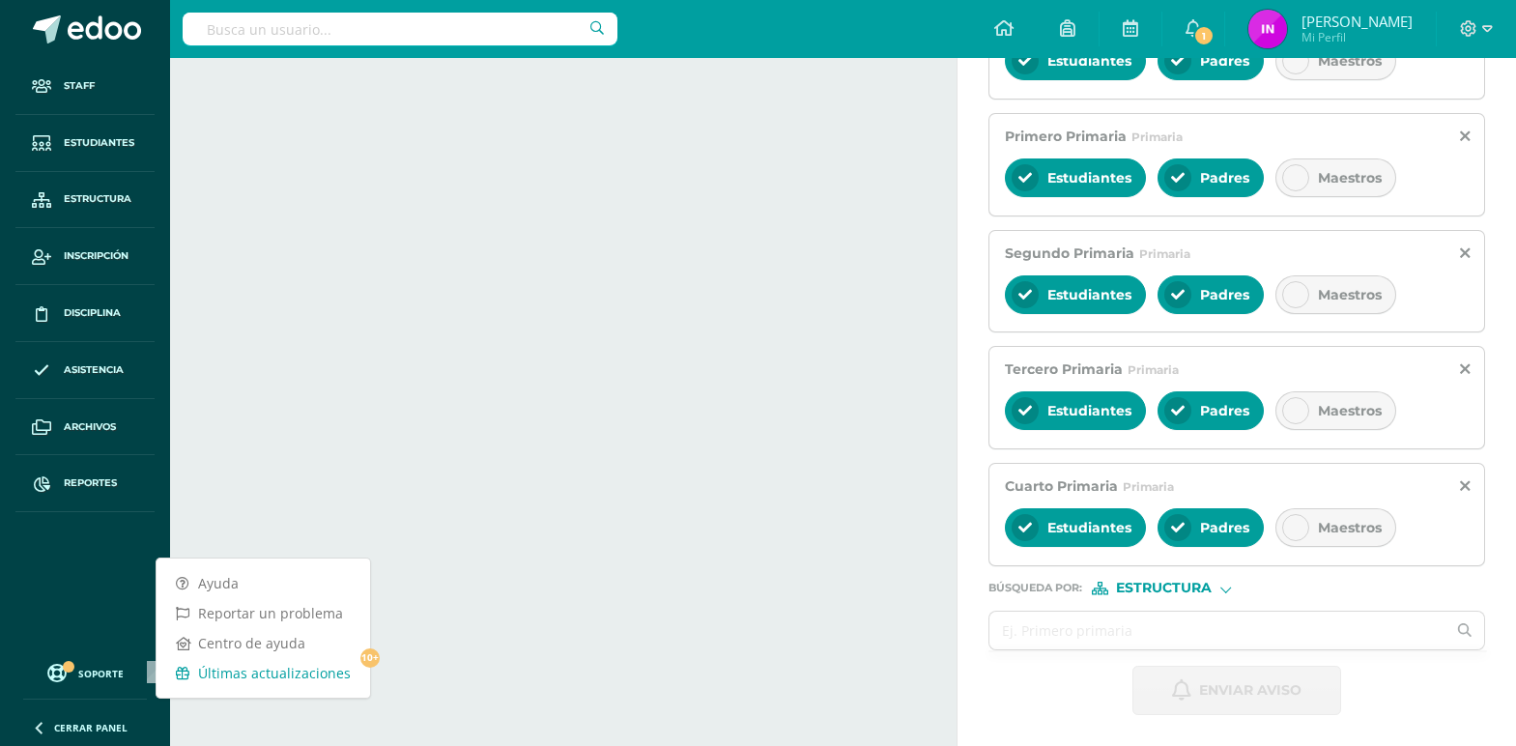
click at [304, 673] on link "Últimas actualizaciones 10+" at bounding box center [264, 673] width 214 height 30
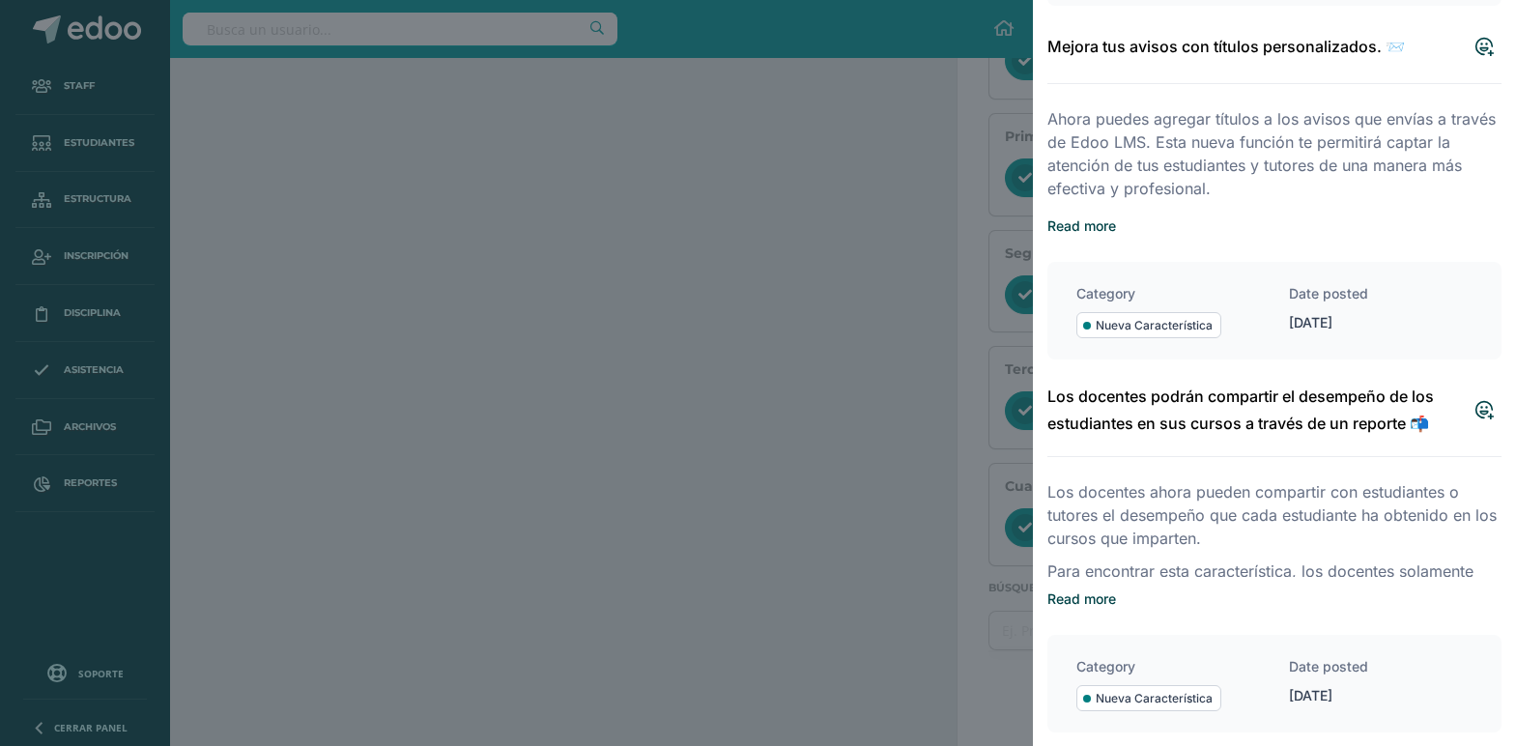
scroll to position [3616, 0]
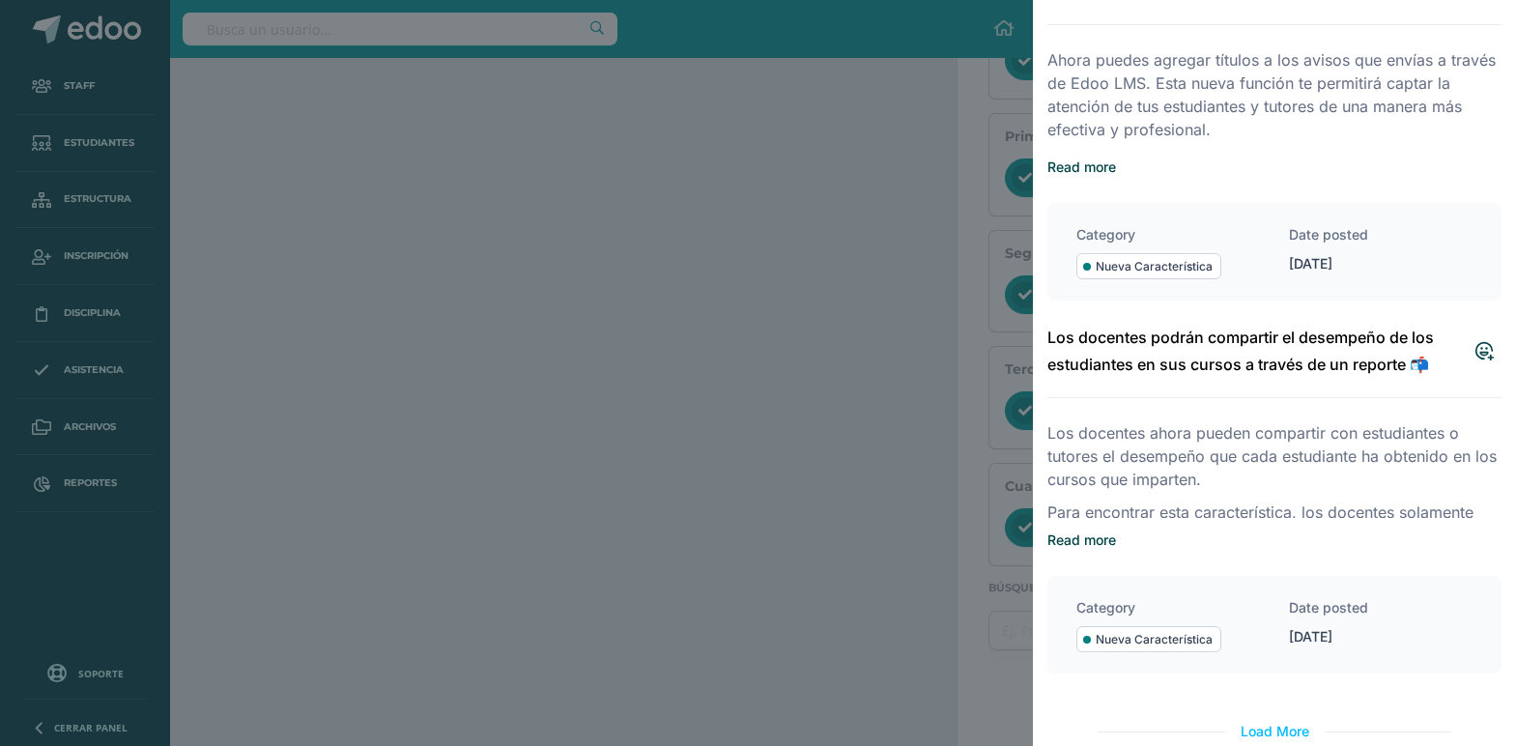
click at [408, 582] on div at bounding box center [758, 373] width 1516 height 746
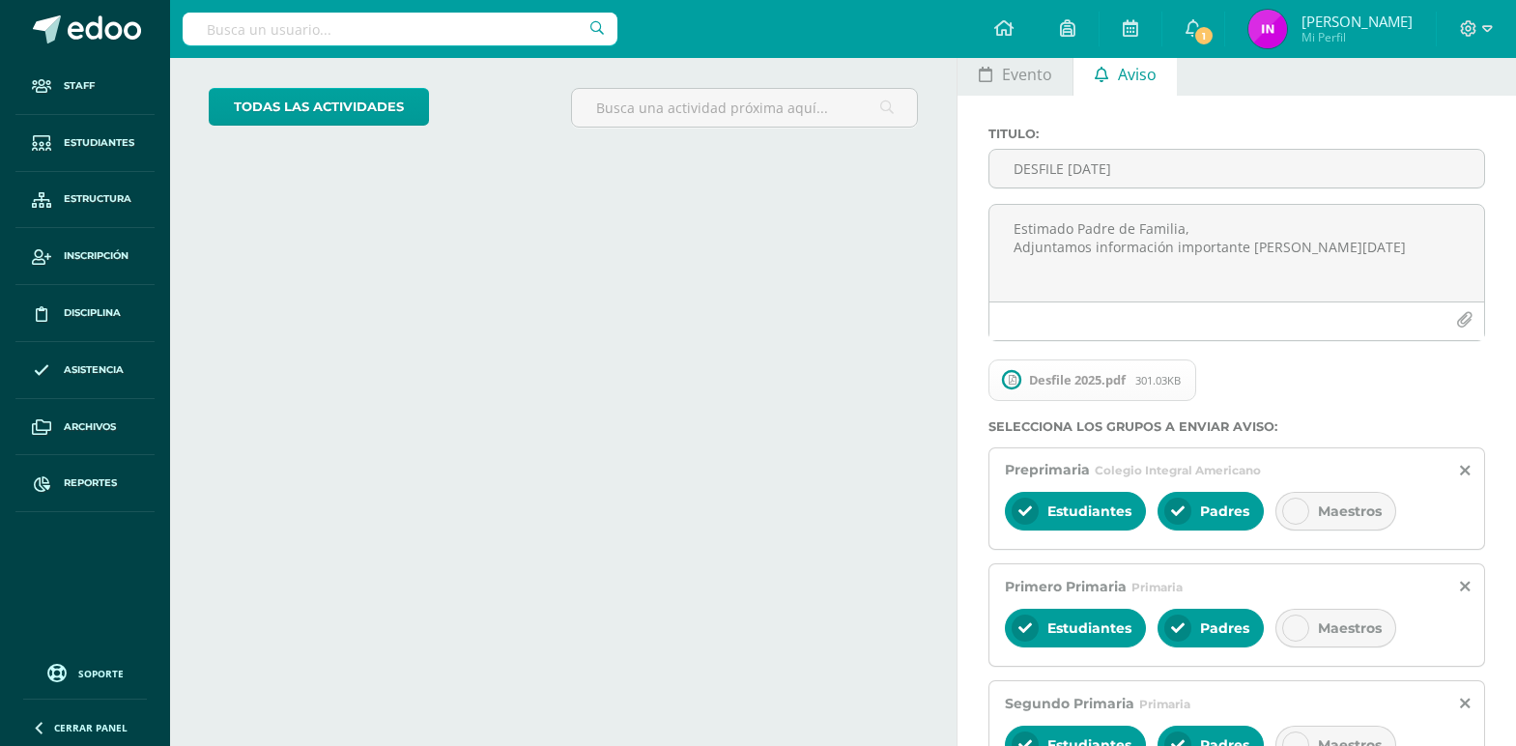
scroll to position [0, 0]
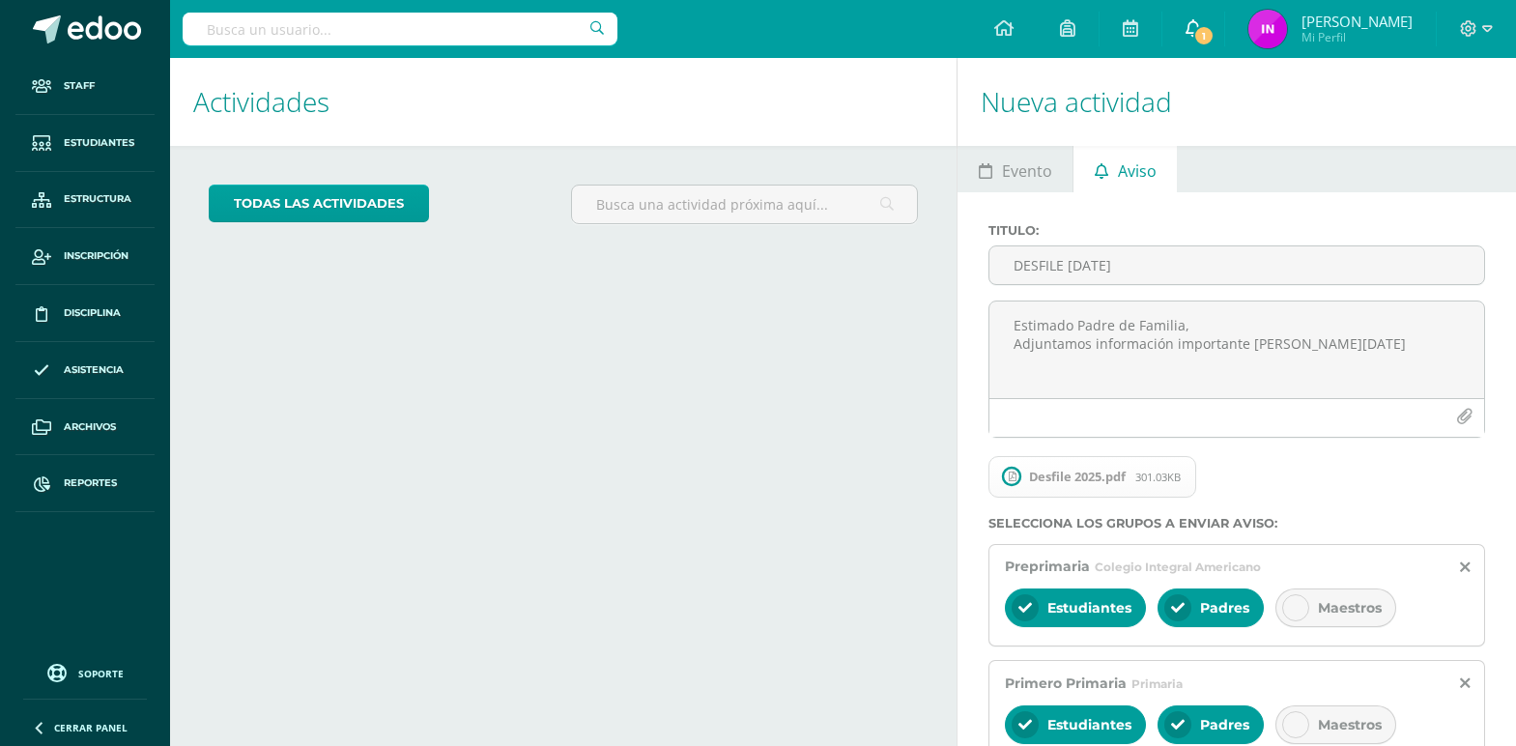
click at [1214, 44] on span "1" at bounding box center [1203, 35] width 21 height 21
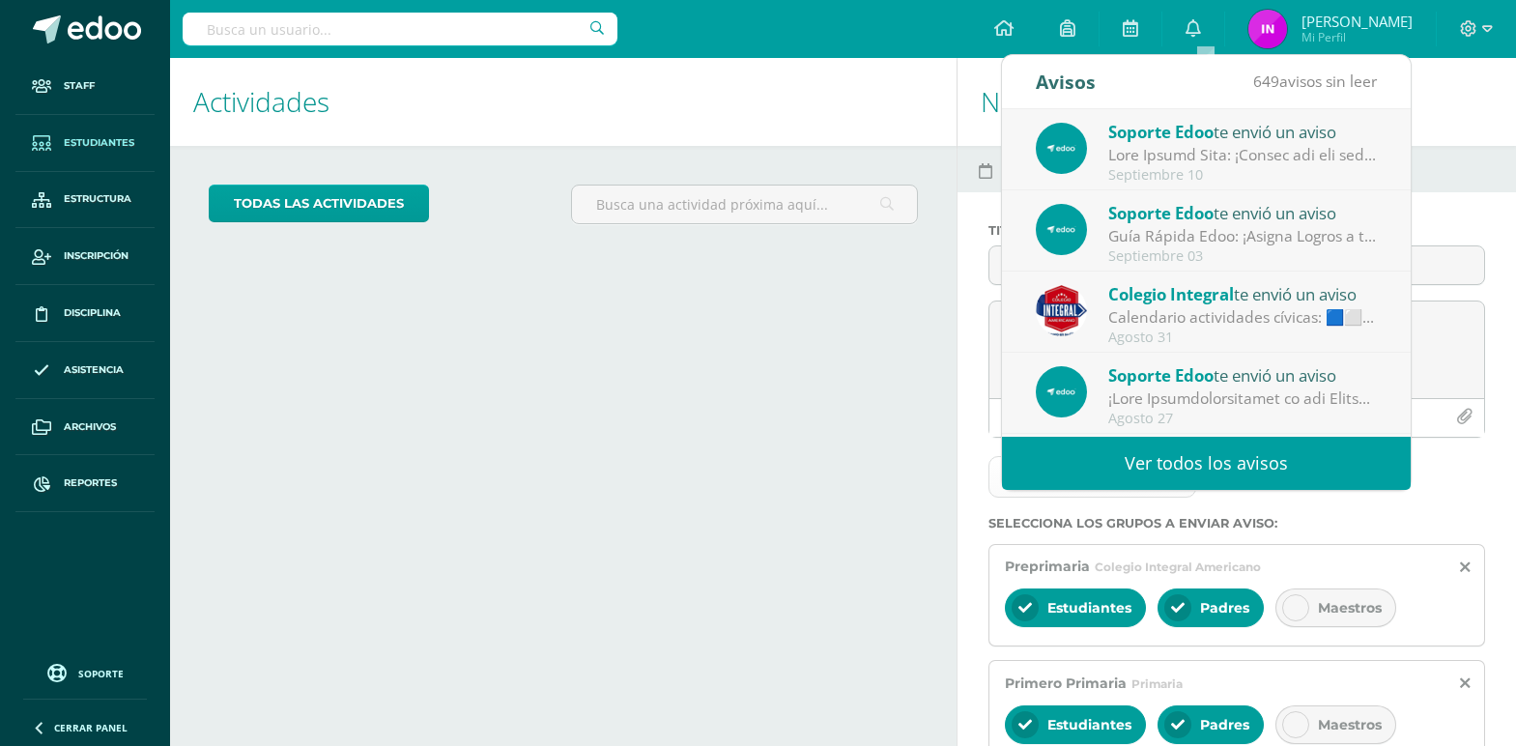
click at [67, 131] on link "Estudiantes" at bounding box center [84, 143] width 139 height 57
